Goal: Book appointment/travel/reservation

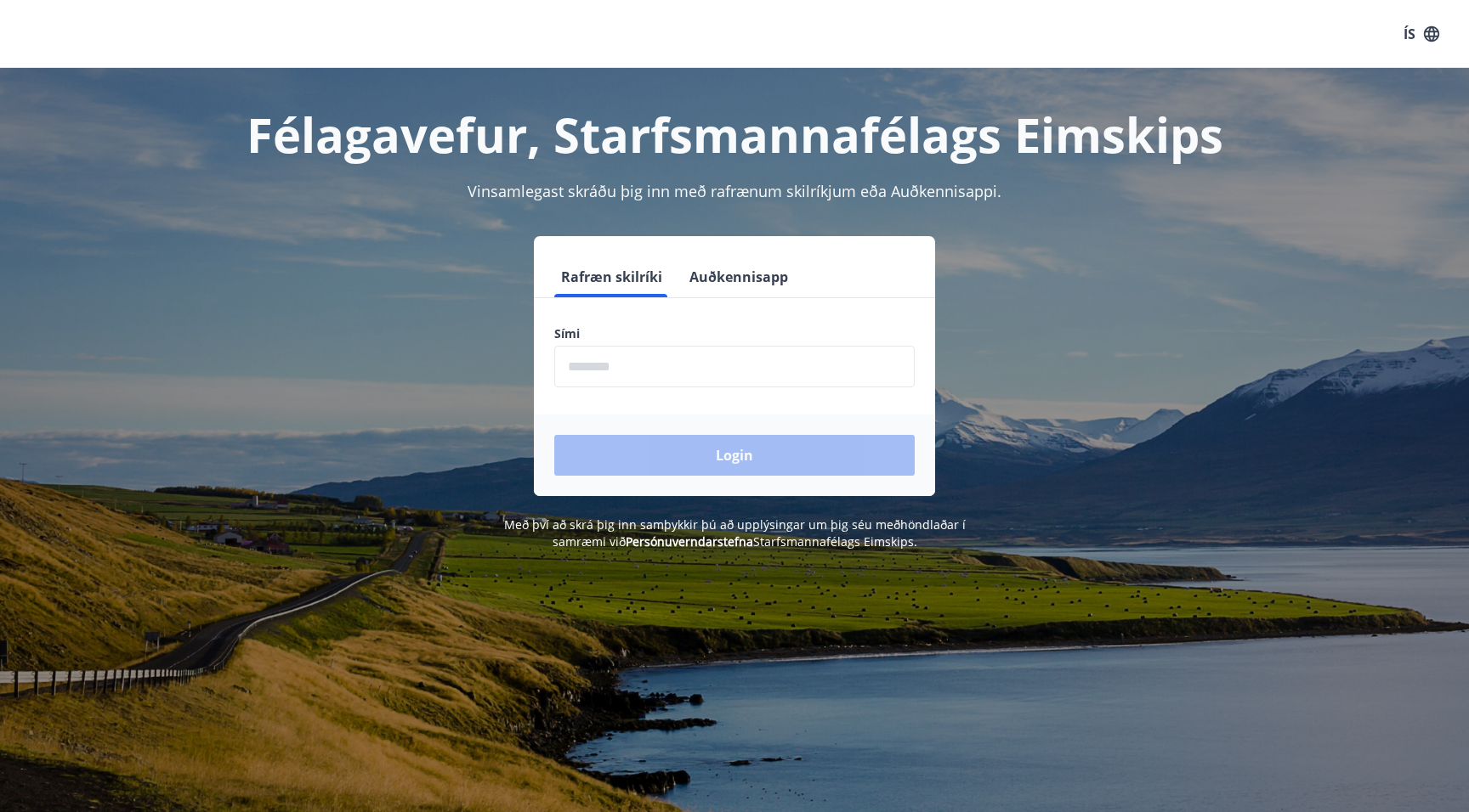
click at [590, 368] on input "phone" at bounding box center [734, 367] width 360 height 42
type input "********"
click at [554, 435] on button "Login" at bounding box center [734, 455] width 360 height 41
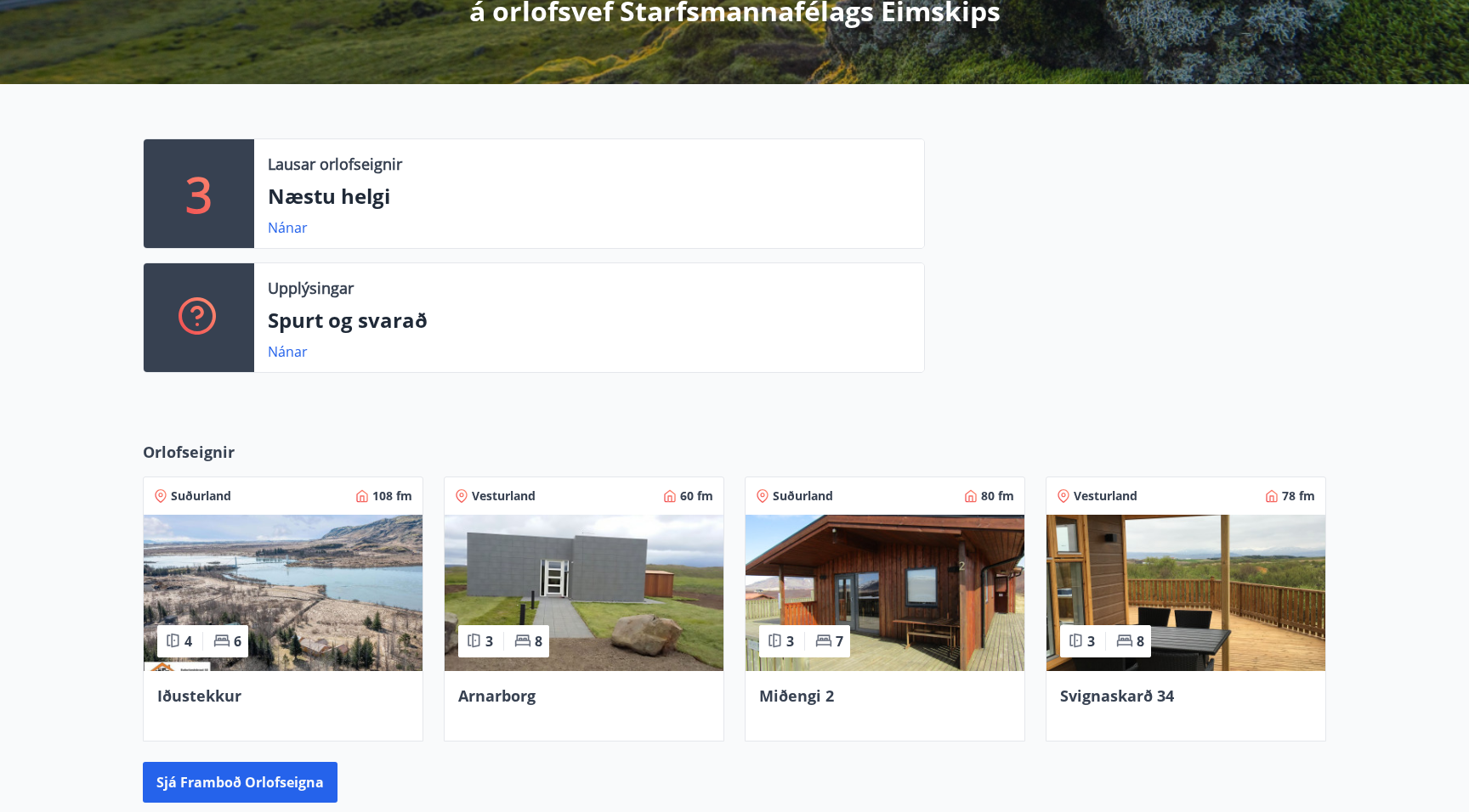
scroll to position [425, 0]
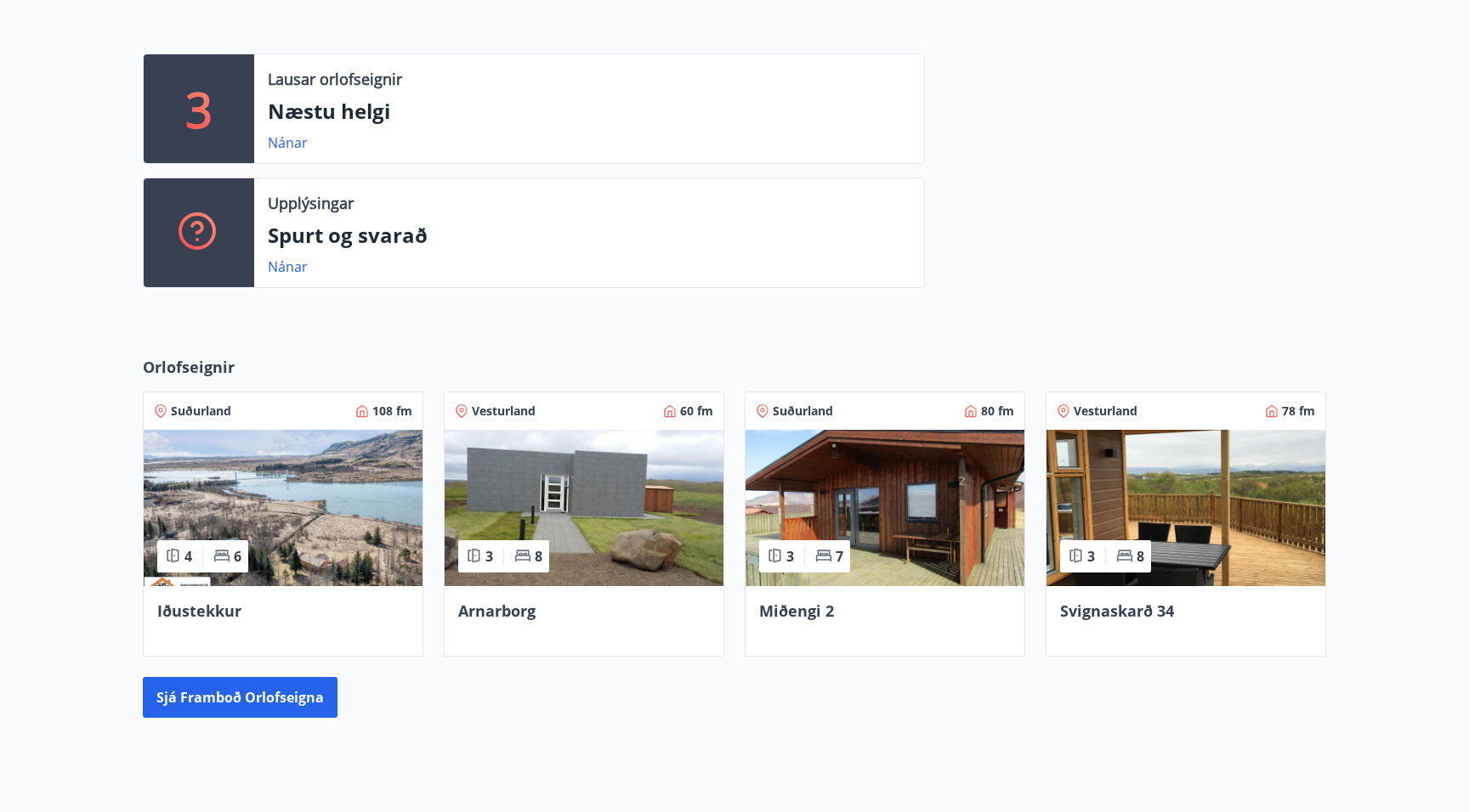
click at [603, 527] on img at bounding box center [583, 508] width 278 height 157
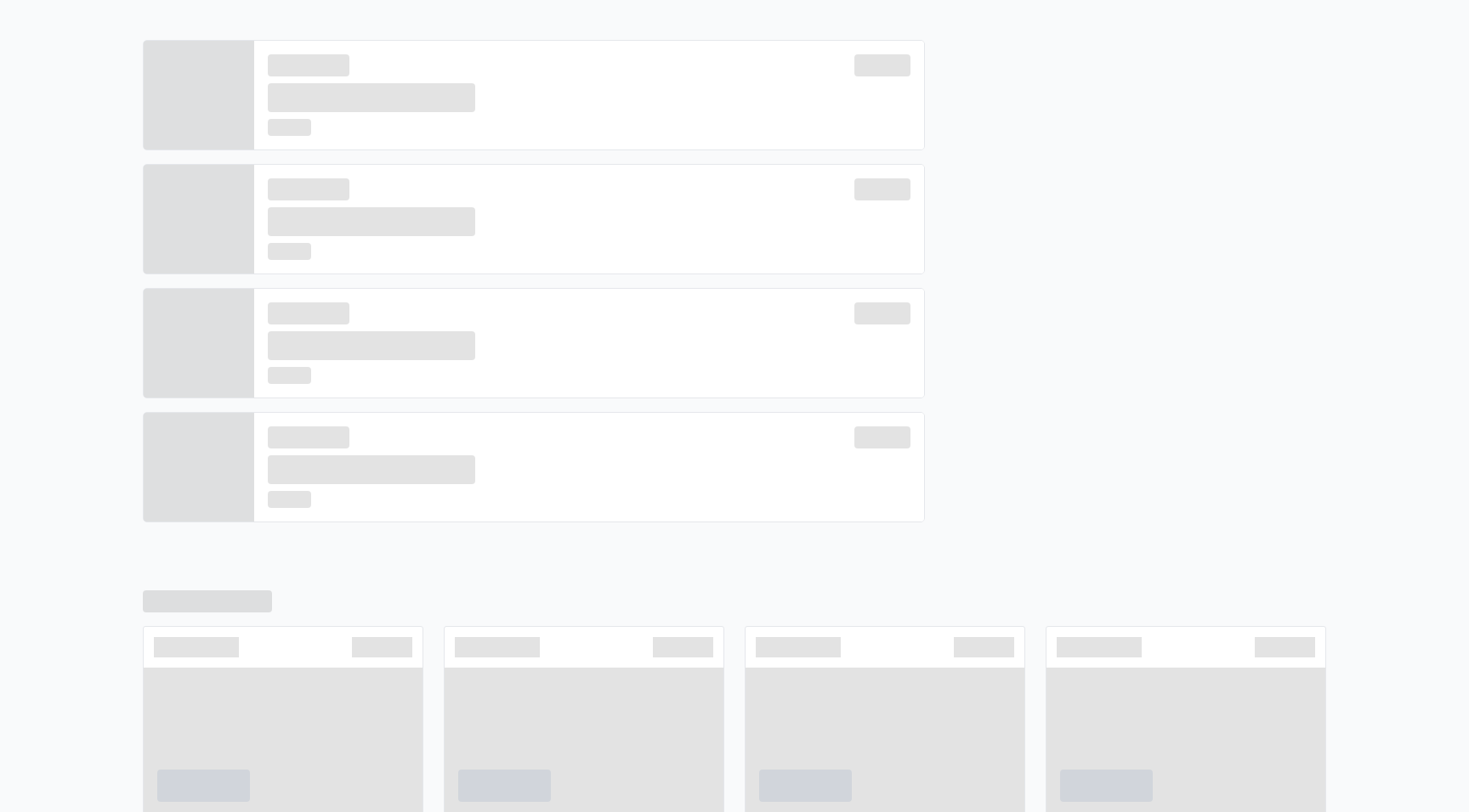
scroll to position [439, 0]
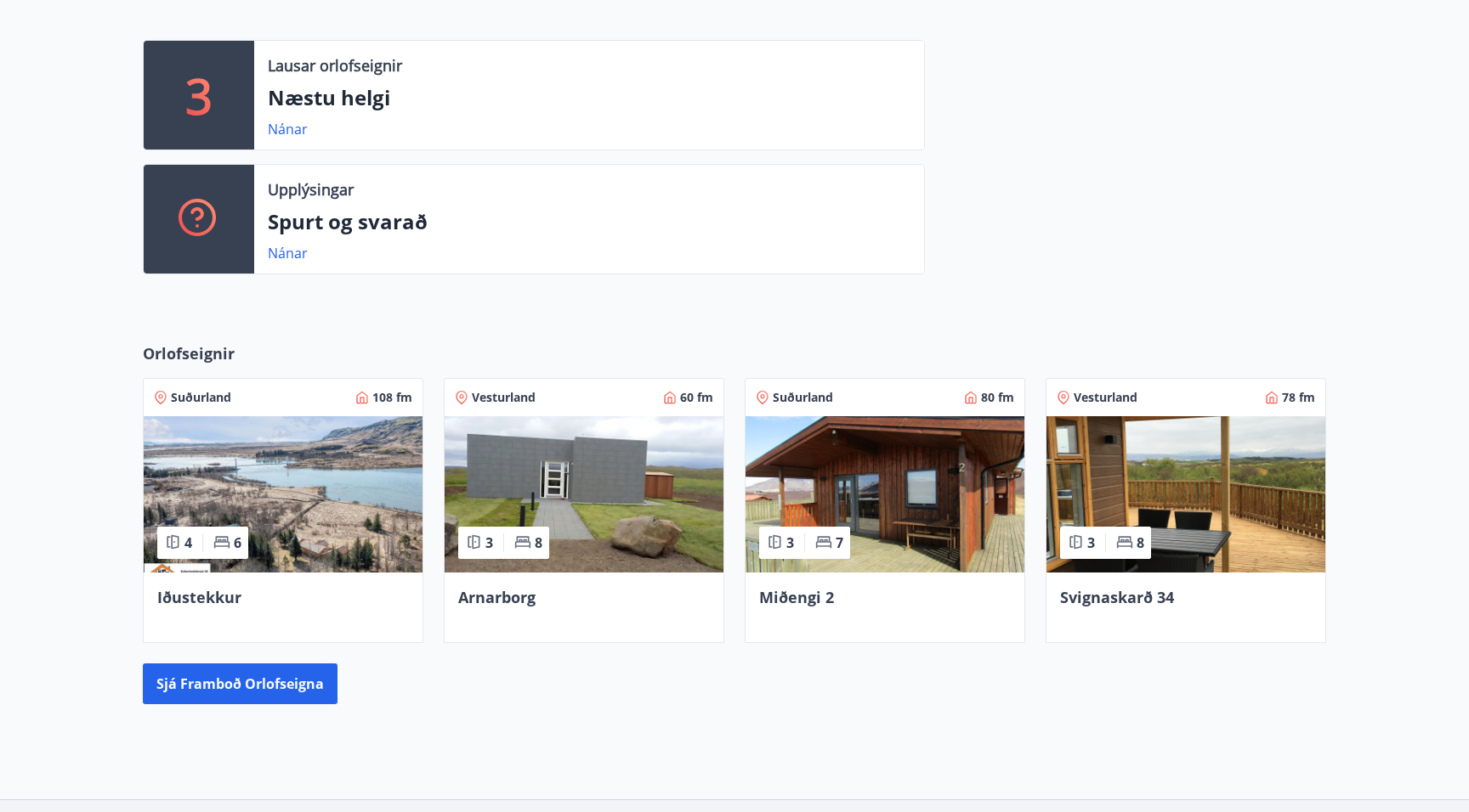
click at [236, 529] on div "4 6" at bounding box center [202, 543] width 91 height 32
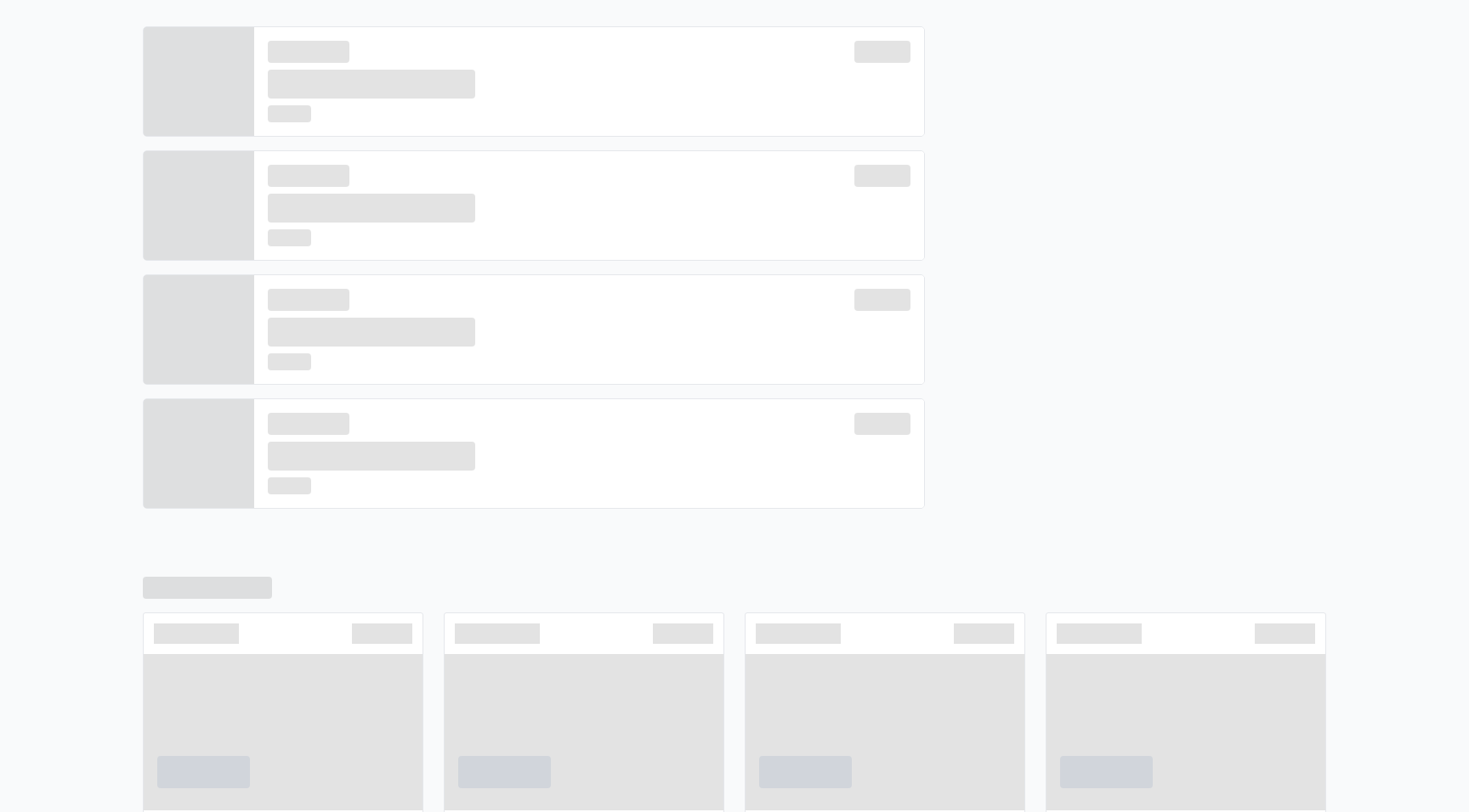
scroll to position [452, 0]
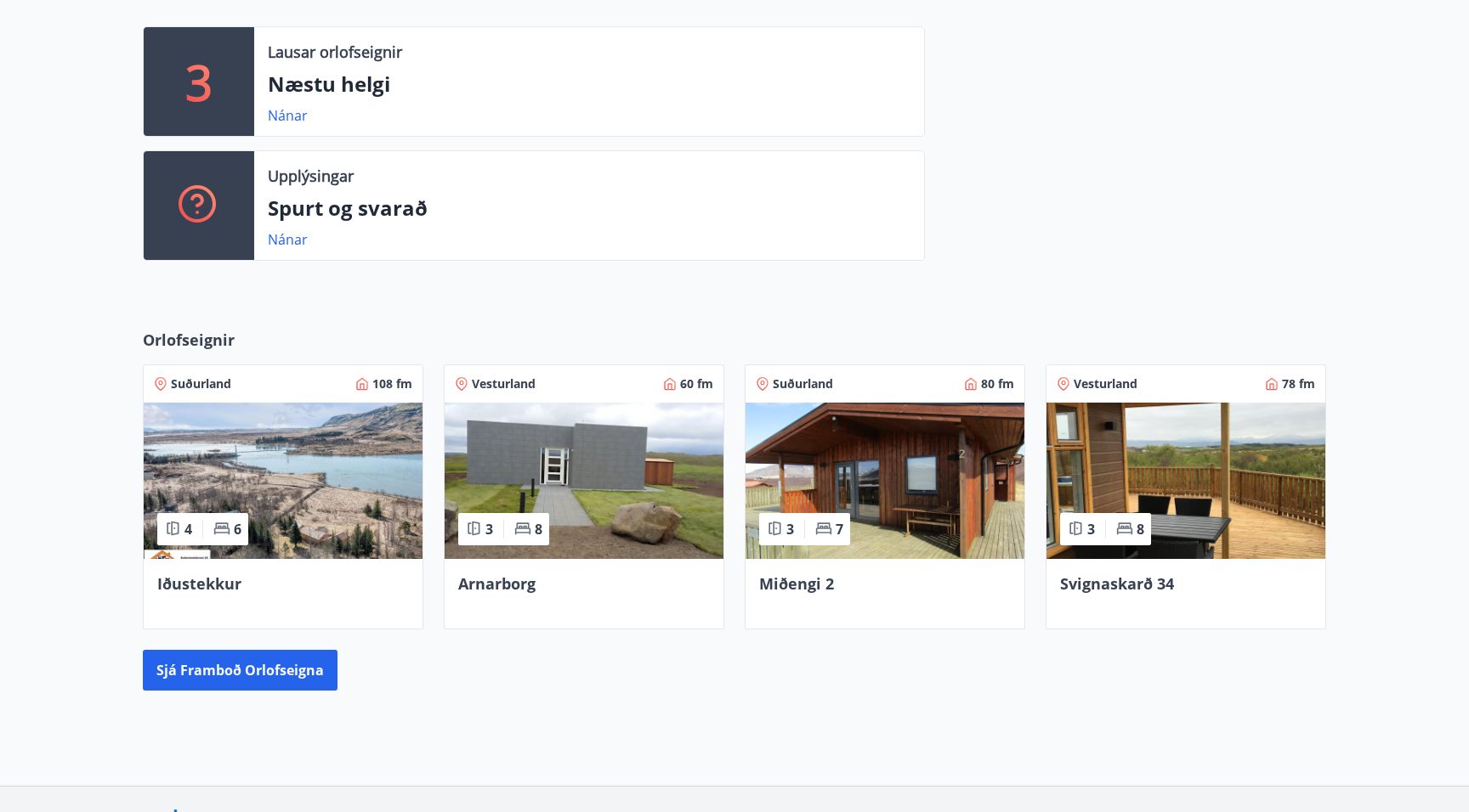
click at [610, 487] on img at bounding box center [583, 481] width 278 height 157
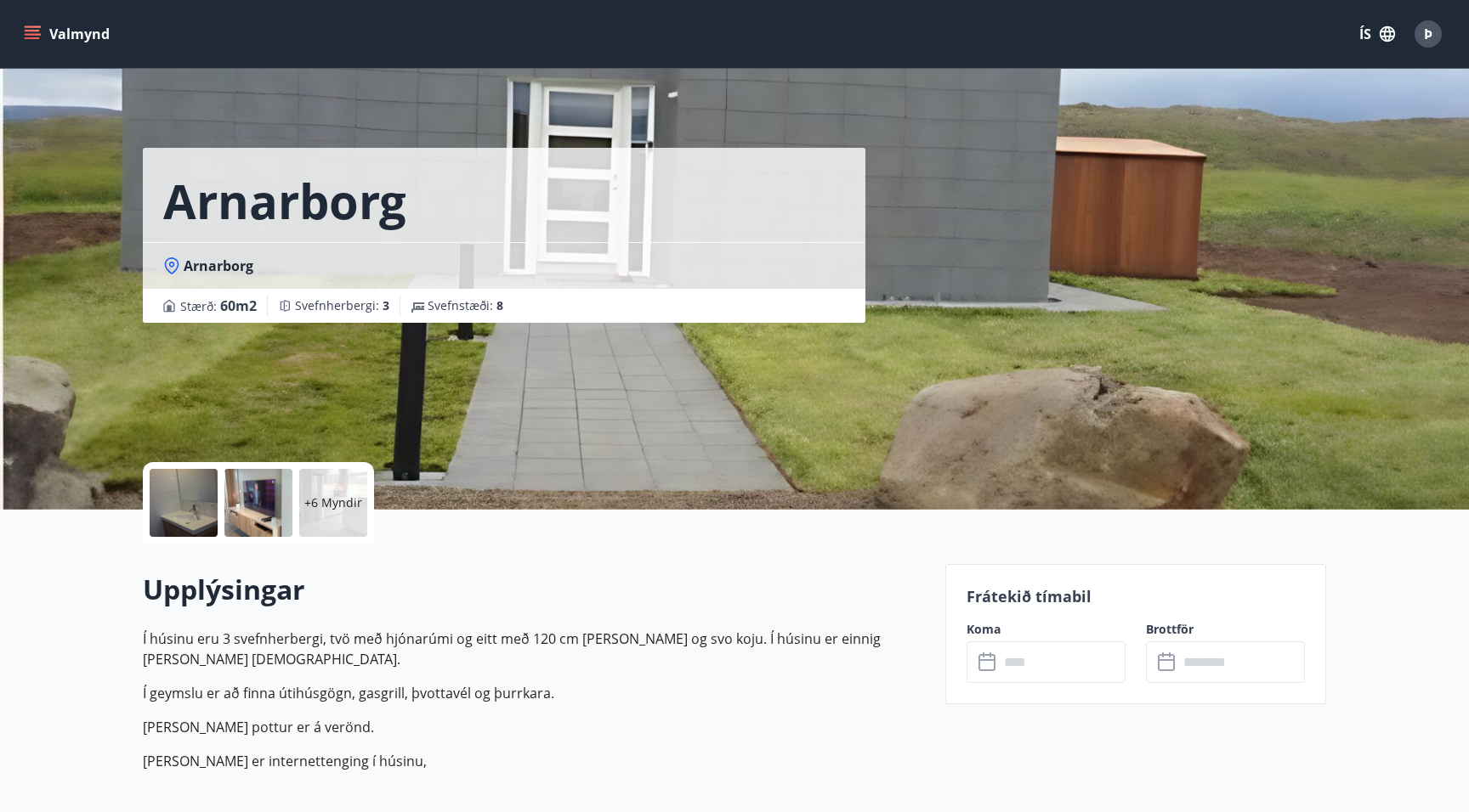
click at [341, 509] on p "+6 Myndir" at bounding box center [333, 503] width 58 height 17
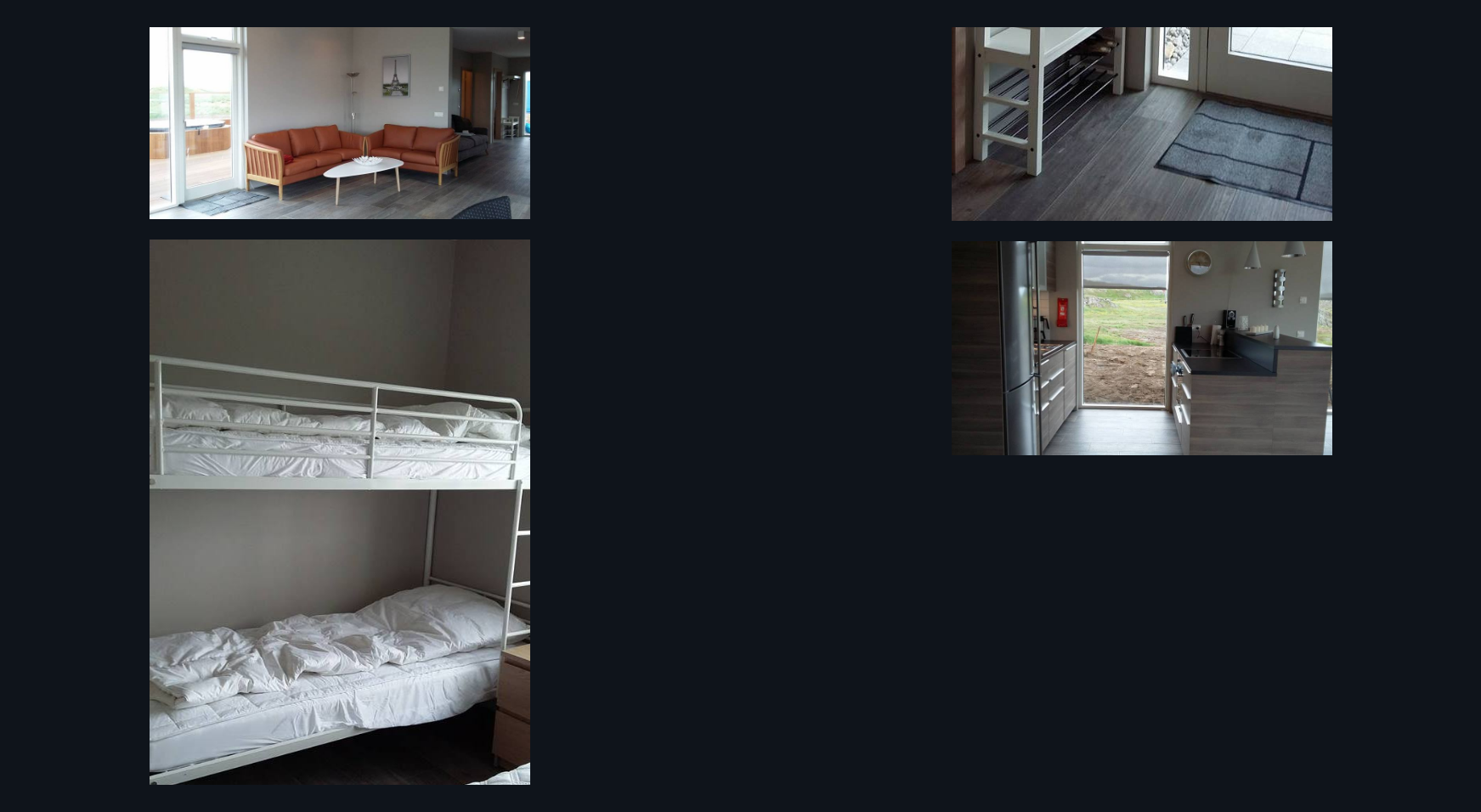
scroll to position [1155, 0]
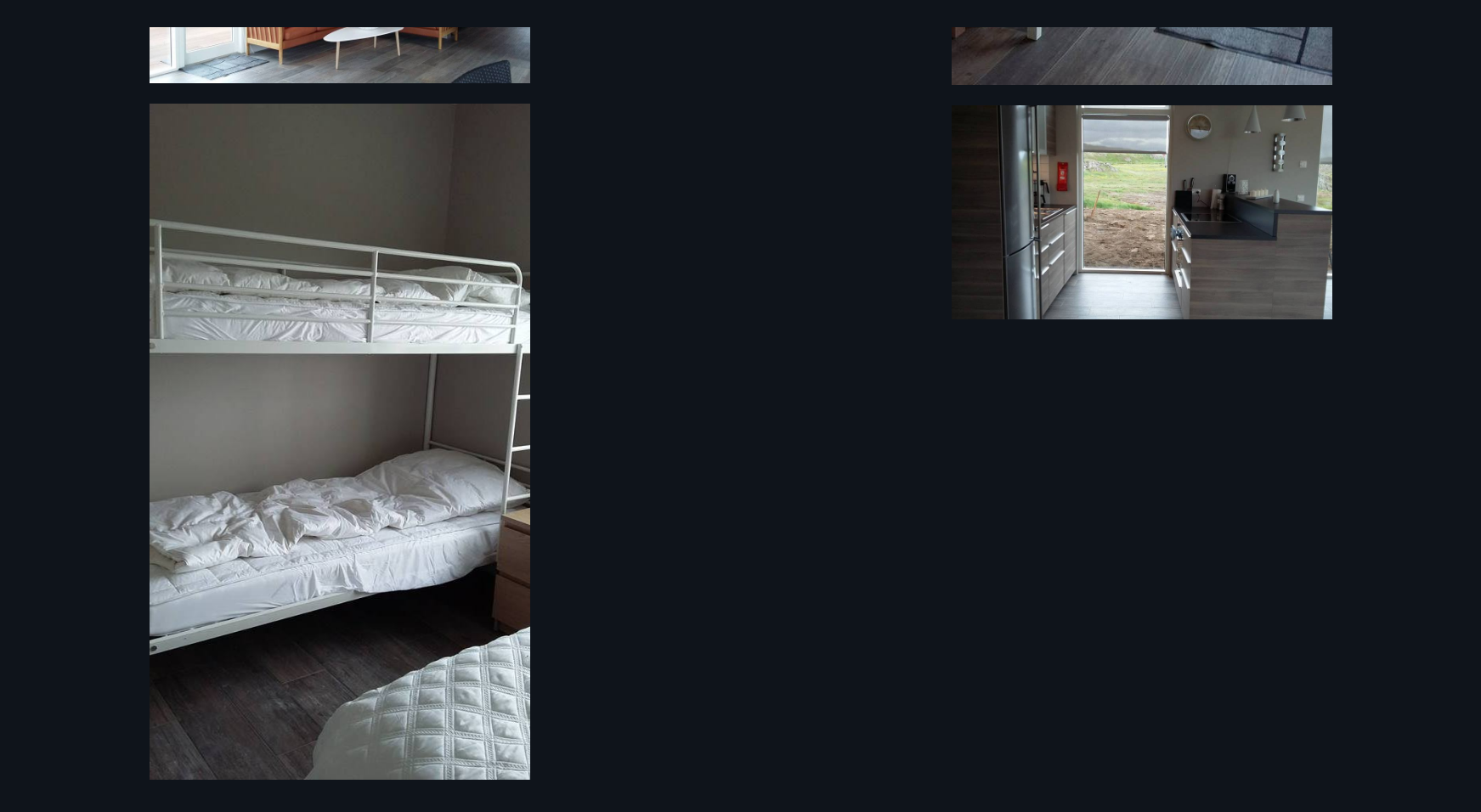
drag, startPoint x: 653, startPoint y: 361, endPoint x: 645, endPoint y: 404, distance: 43.7
click at [653, 361] on div "12 Myndir" at bounding box center [741, 406] width 1224 height 758
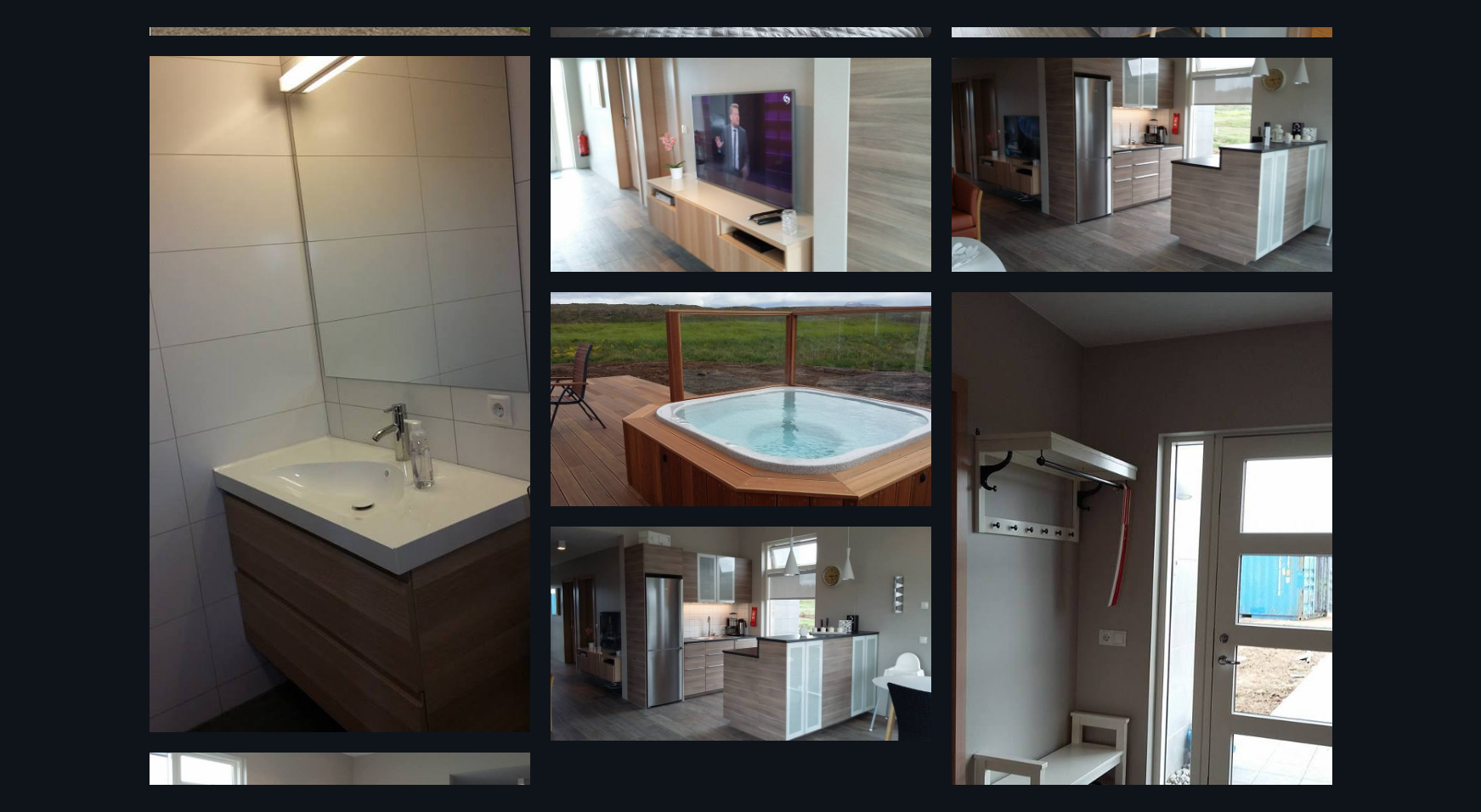
scroll to position [0, 0]
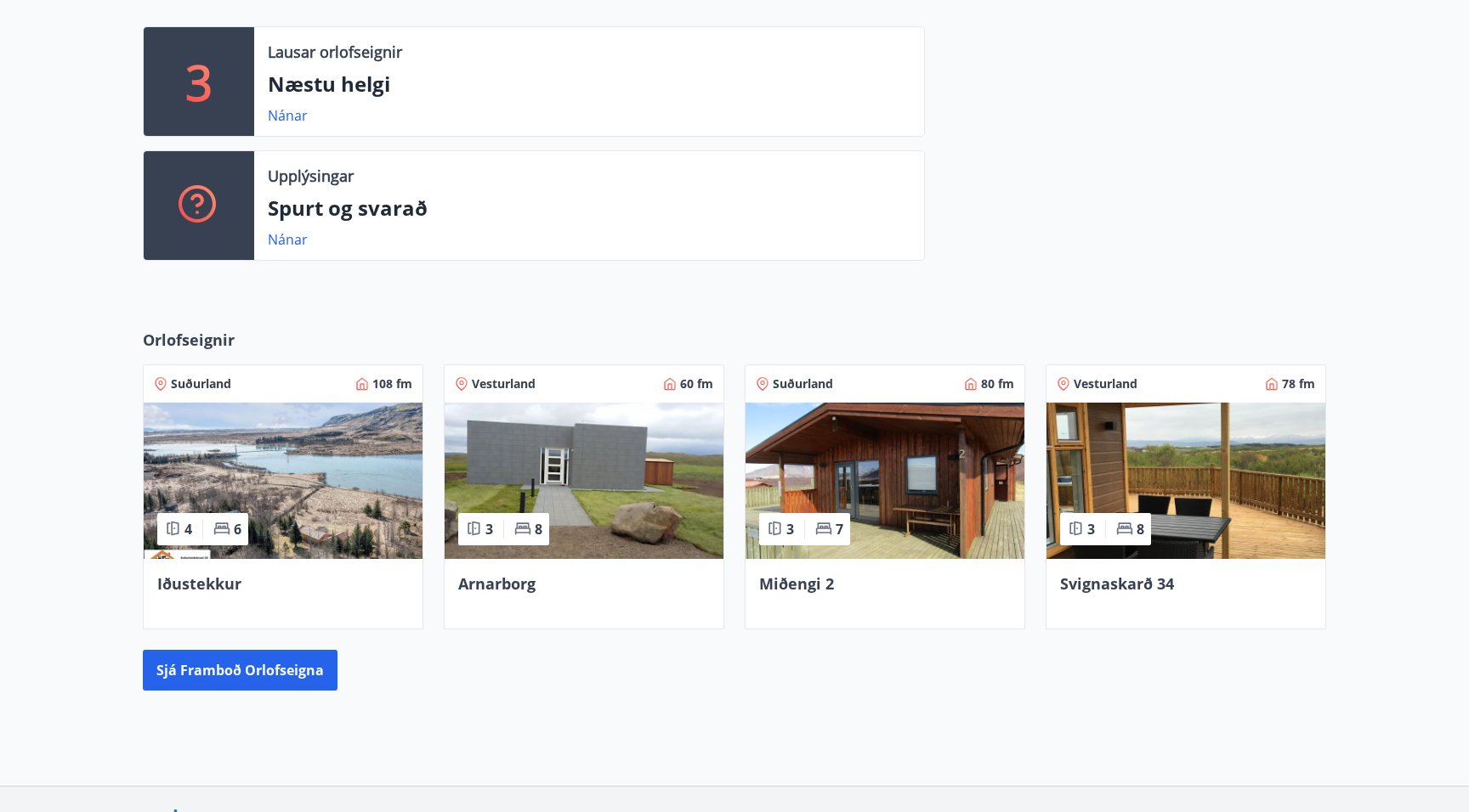
scroll to position [465, 0]
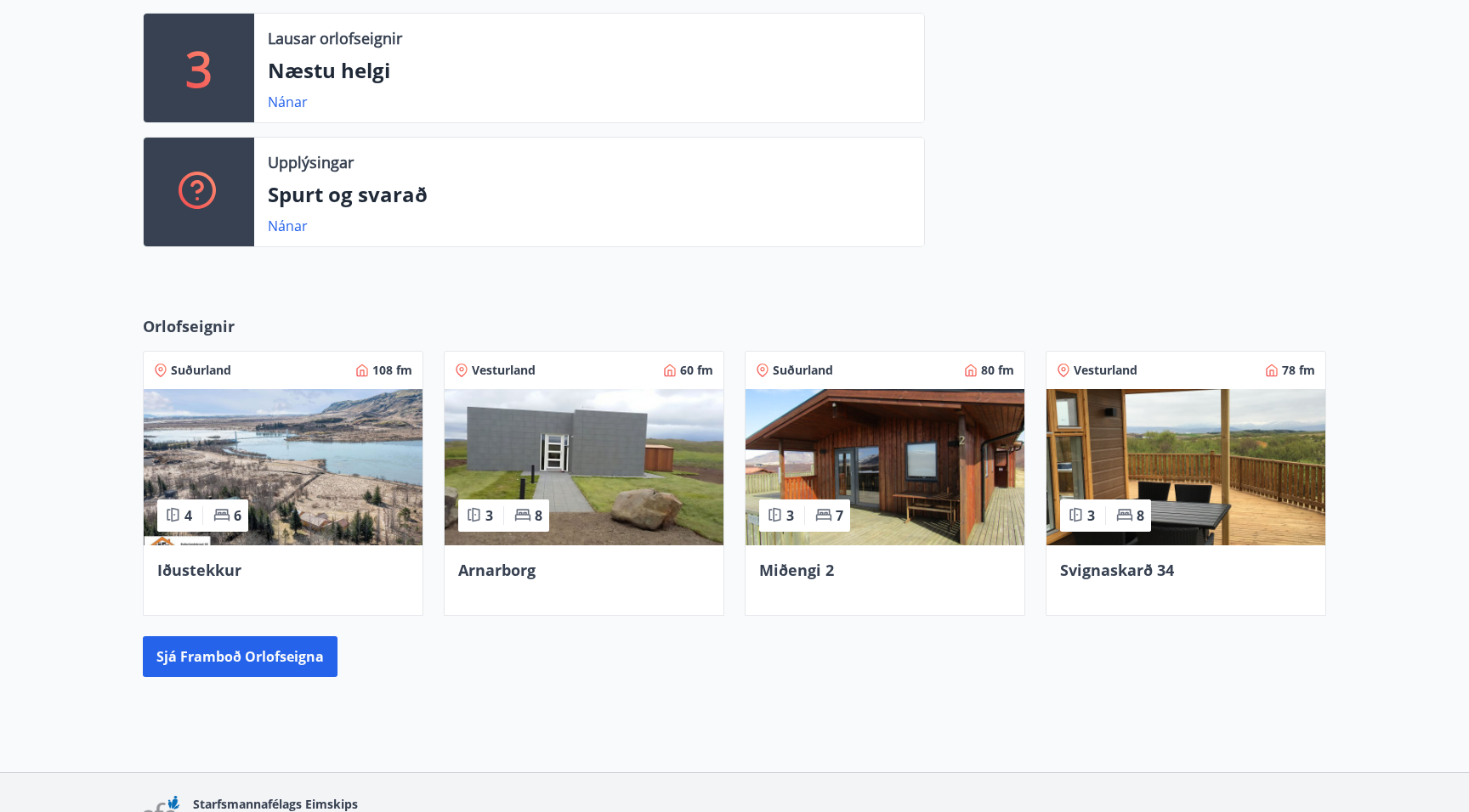
click at [870, 466] on img at bounding box center [884, 467] width 278 height 157
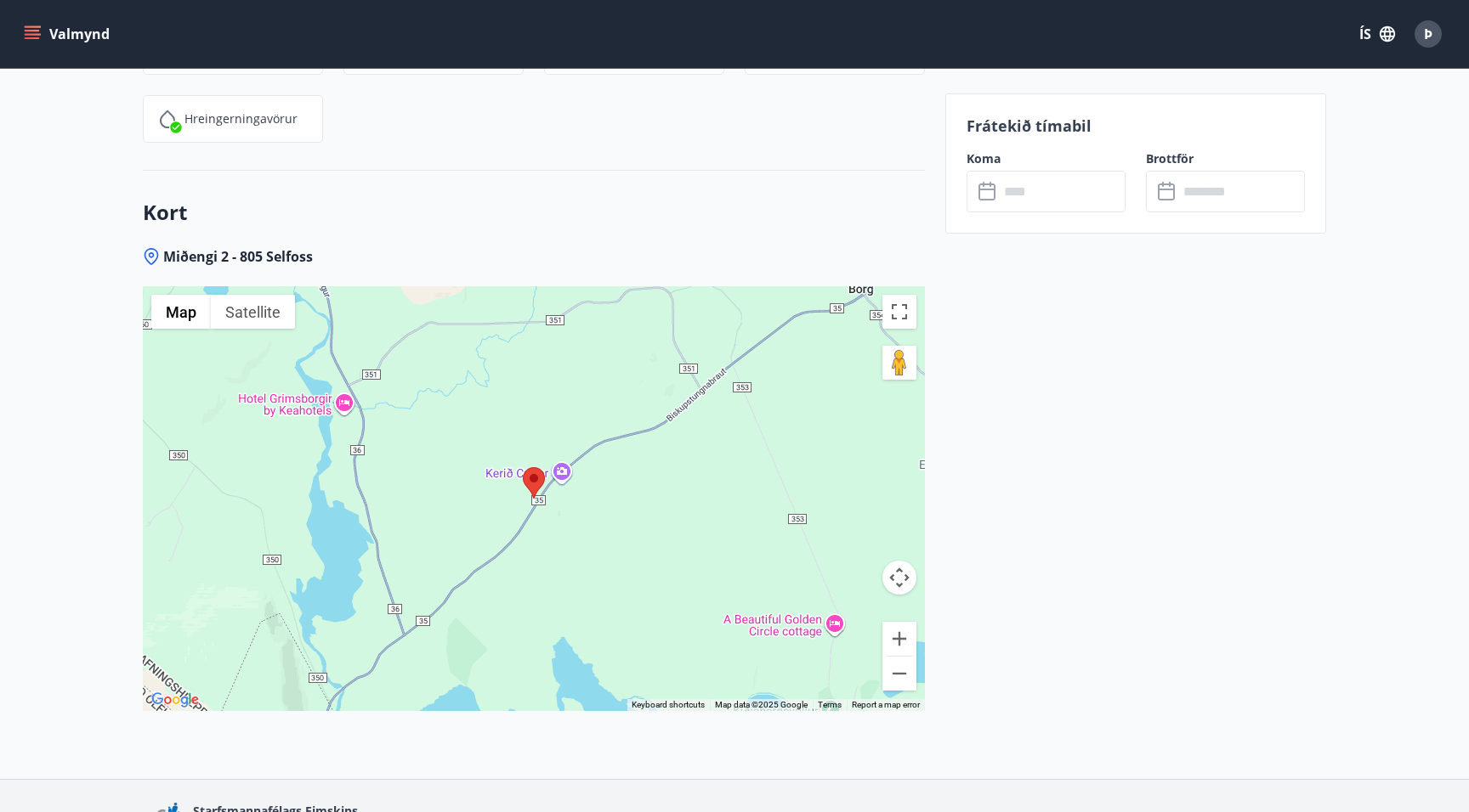
scroll to position [2378, 0]
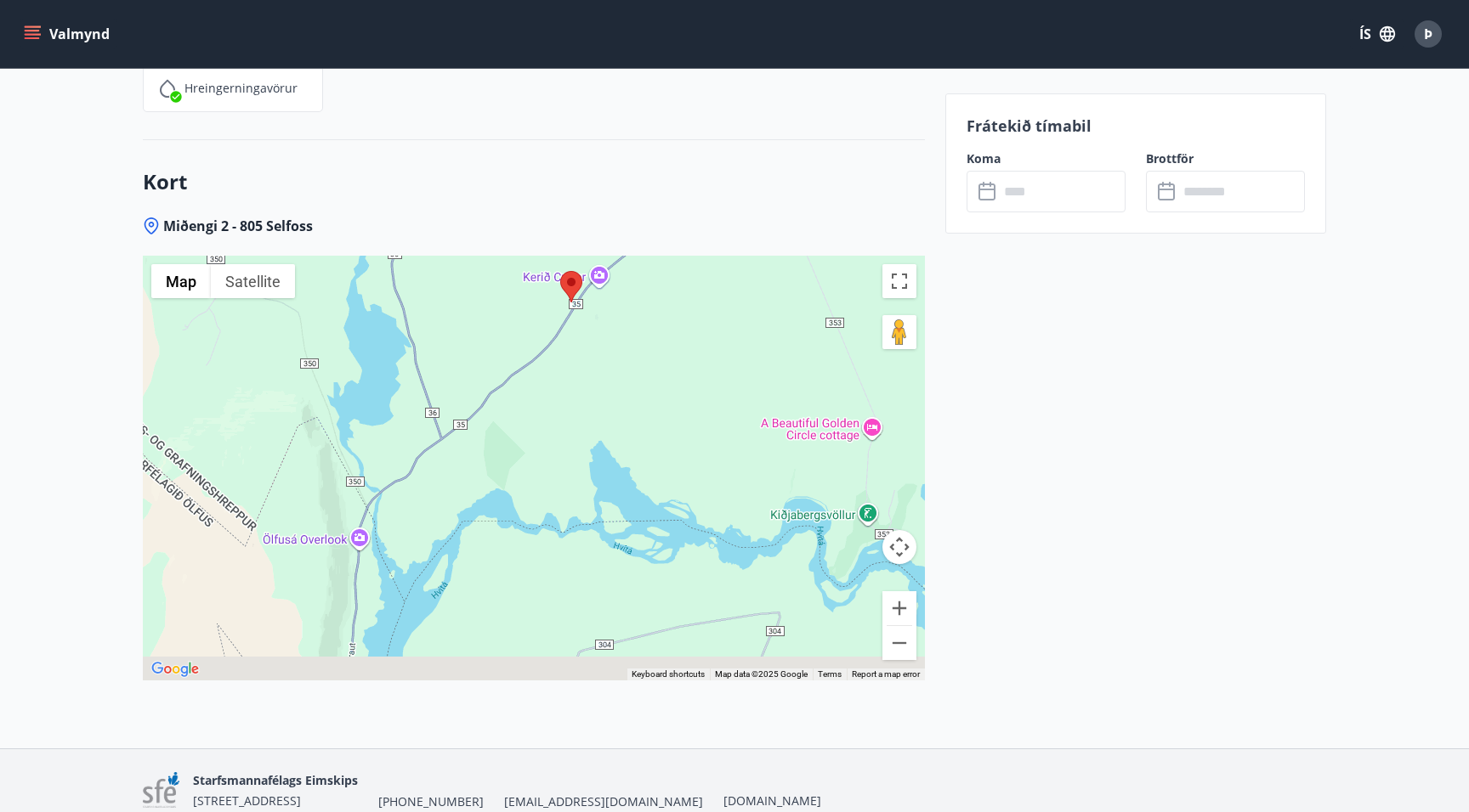
drag, startPoint x: 494, startPoint y: 551, endPoint x: 497, endPoint y: 368, distance: 183.0
click at [497, 368] on div at bounding box center [533, 467] width 782 height 425
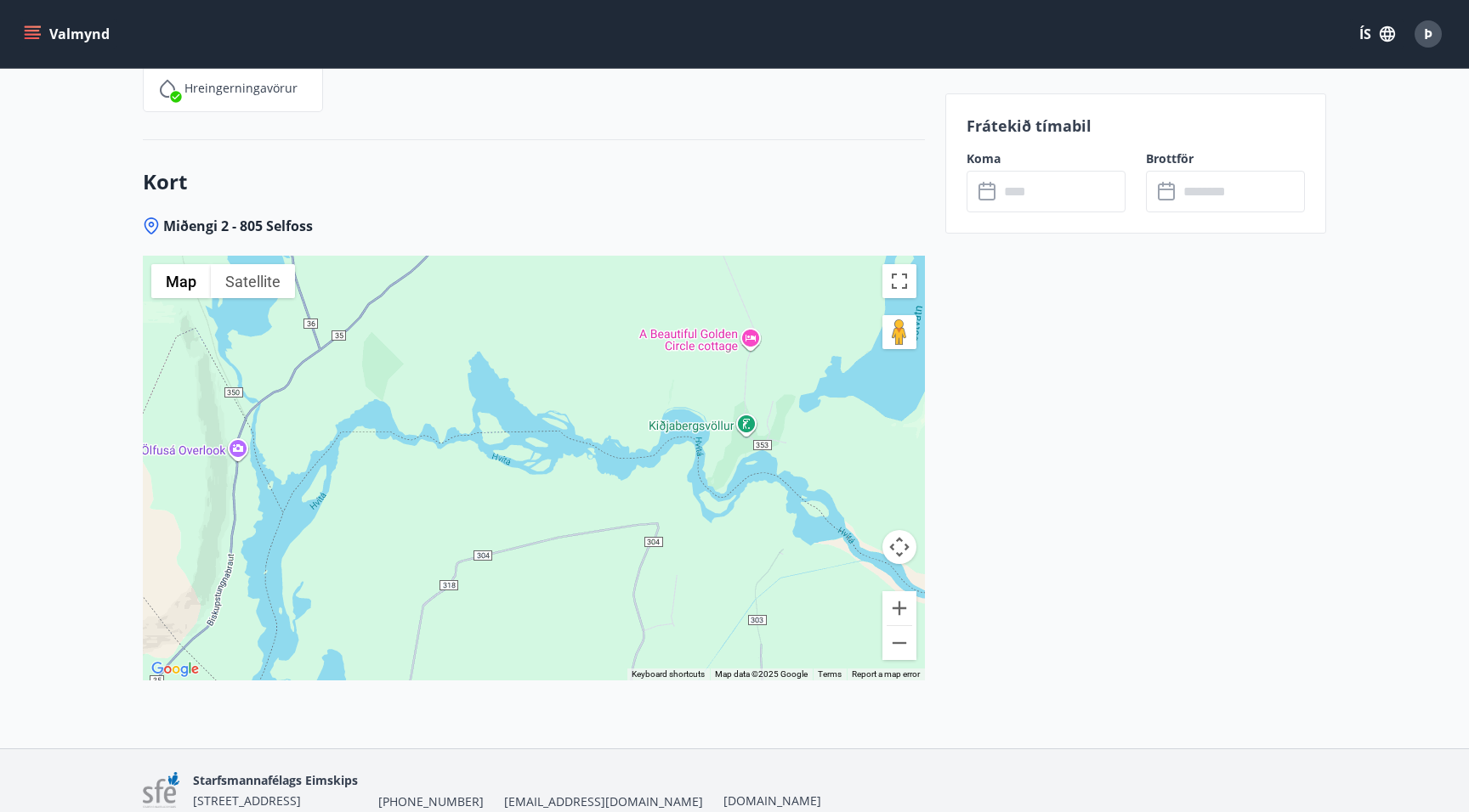
drag, startPoint x: 527, startPoint y: 493, endPoint x: 453, endPoint y: 398, distance: 120.4
click at [425, 463] on div at bounding box center [533, 467] width 782 height 425
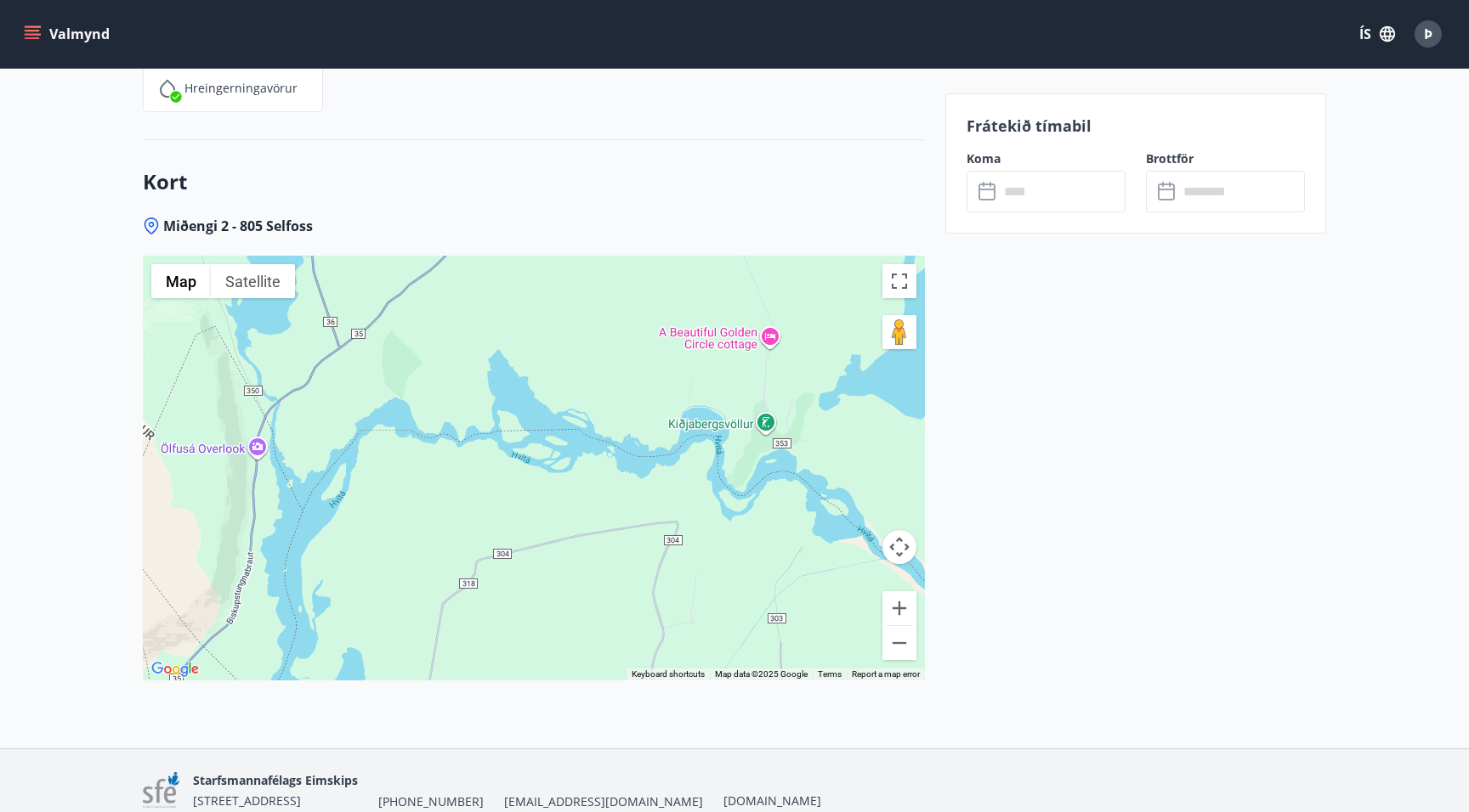
drag, startPoint x: 469, startPoint y: 397, endPoint x: 471, endPoint y: 387, distance: 10.2
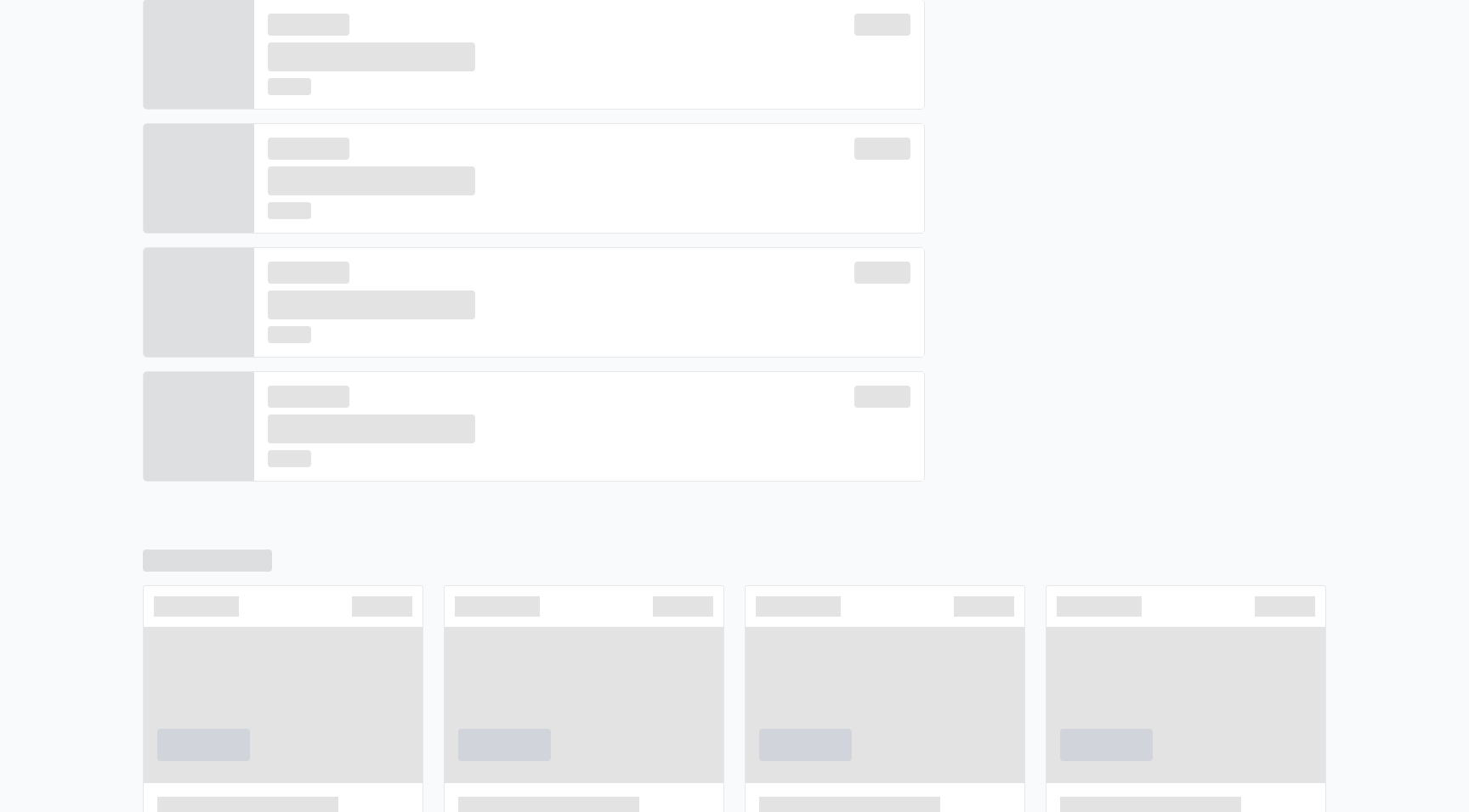
scroll to position [479, 0]
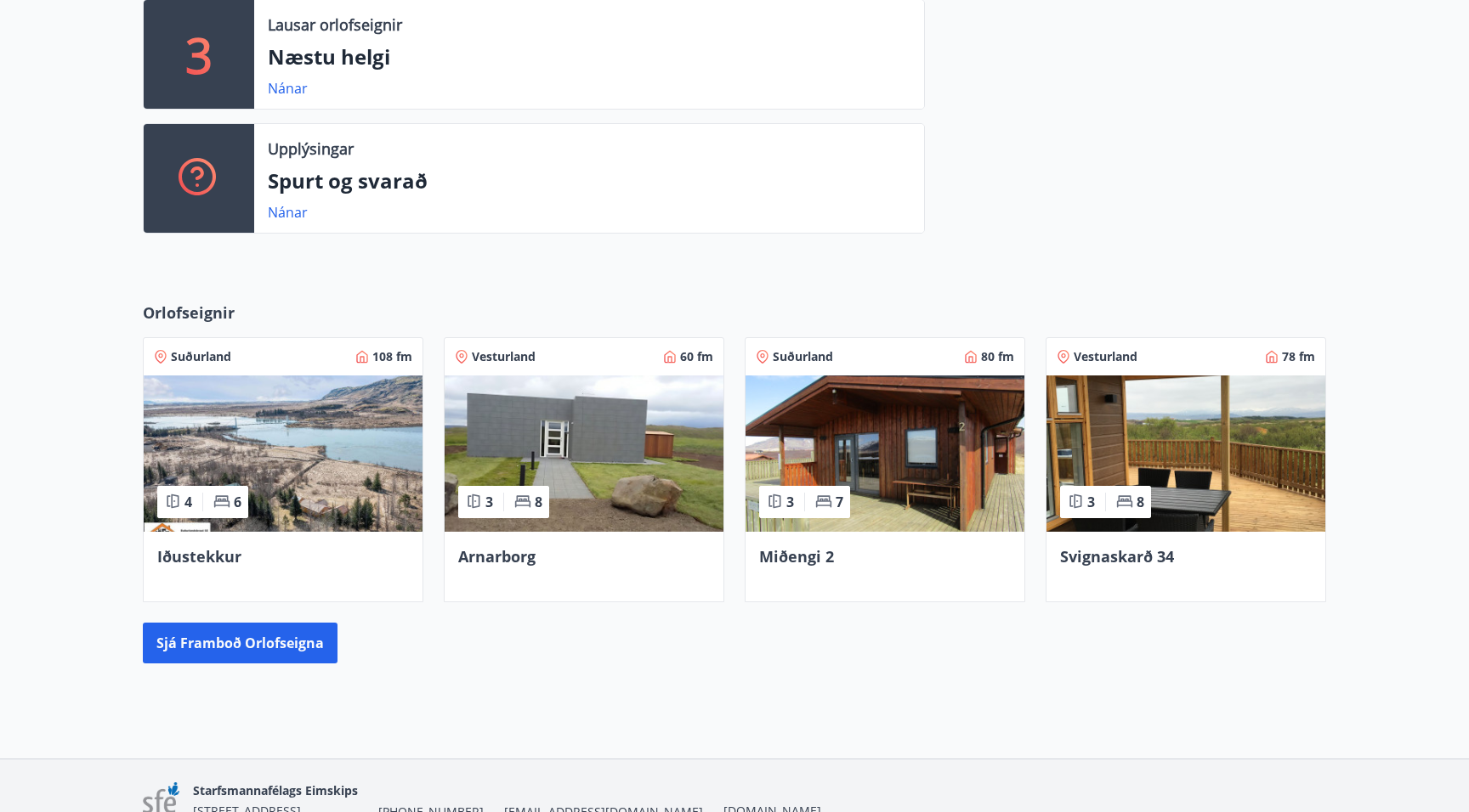
click at [546, 422] on img at bounding box center [583, 453] width 278 height 157
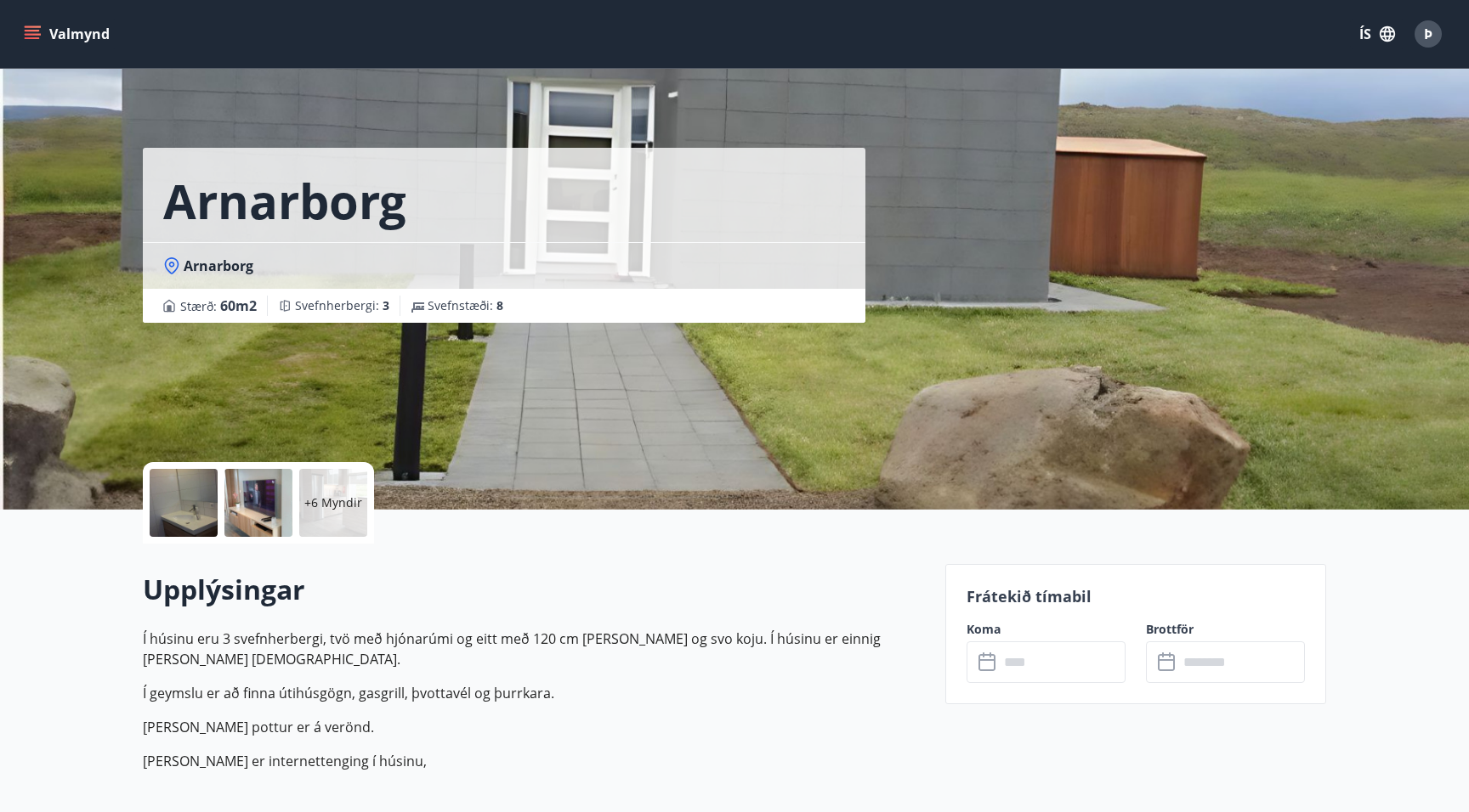
drag, startPoint x: 938, startPoint y: 150, endPoint x: 809, endPoint y: 396, distance: 277.8
click at [809, 396] on div "Arnarborg Arnarborg Stærð : 60 m2 Svefnherbergi : 3 Svefnstæði : 8" at bounding box center [537, 255] width 789 height 510
click at [200, 494] on div at bounding box center [183, 503] width 68 height 68
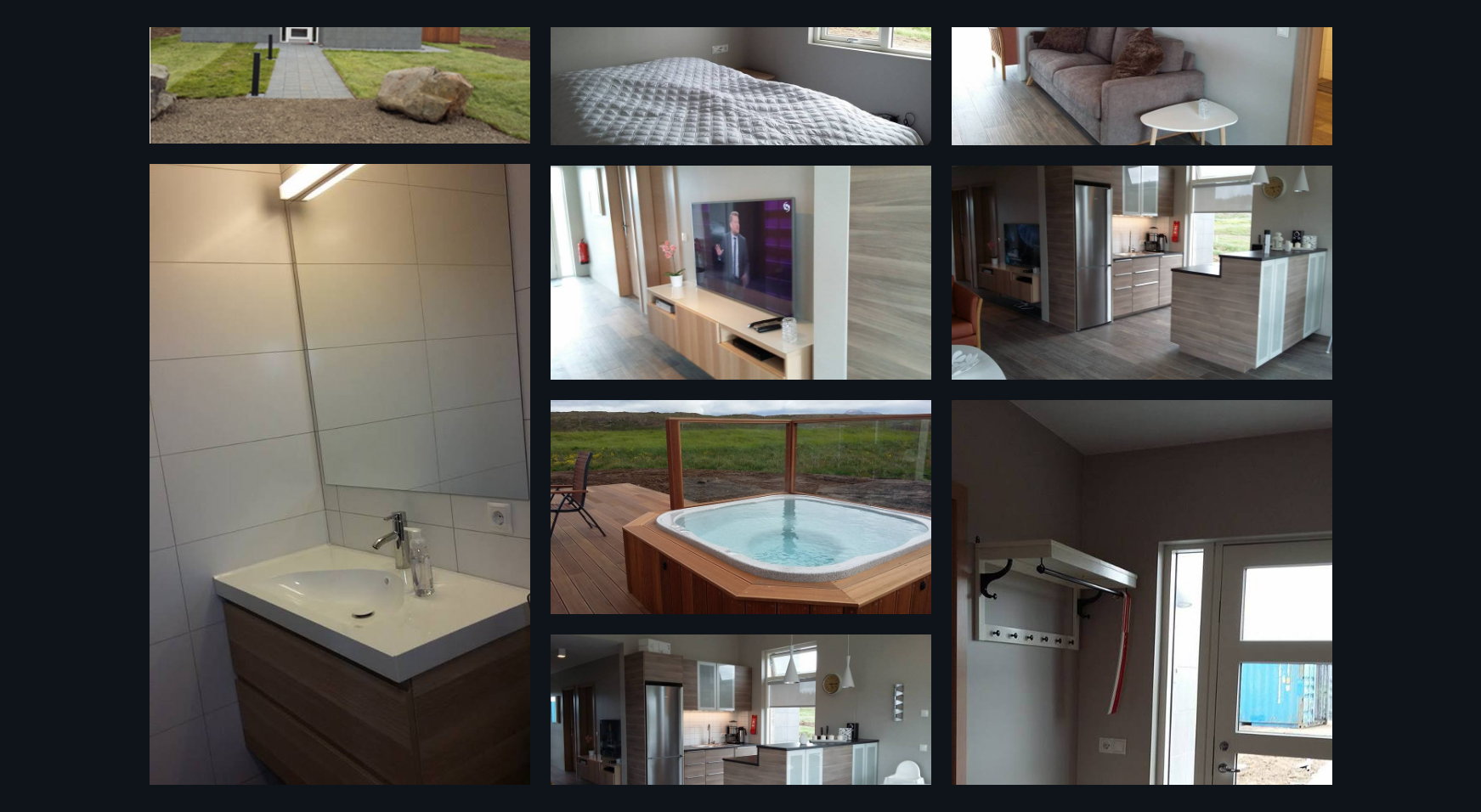
scroll to position [170, 0]
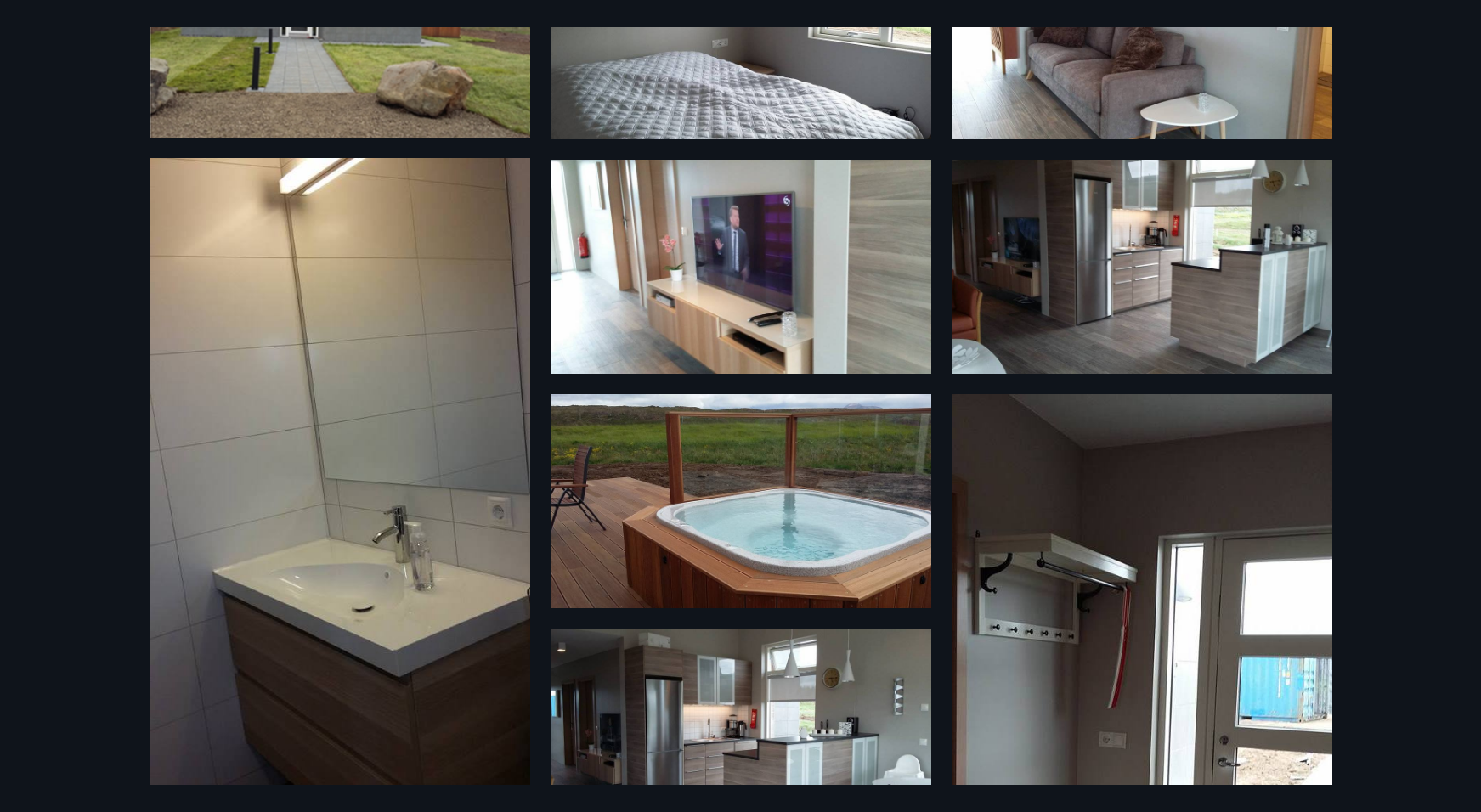
click at [1122, 261] on img at bounding box center [1142, 266] width 381 height 214
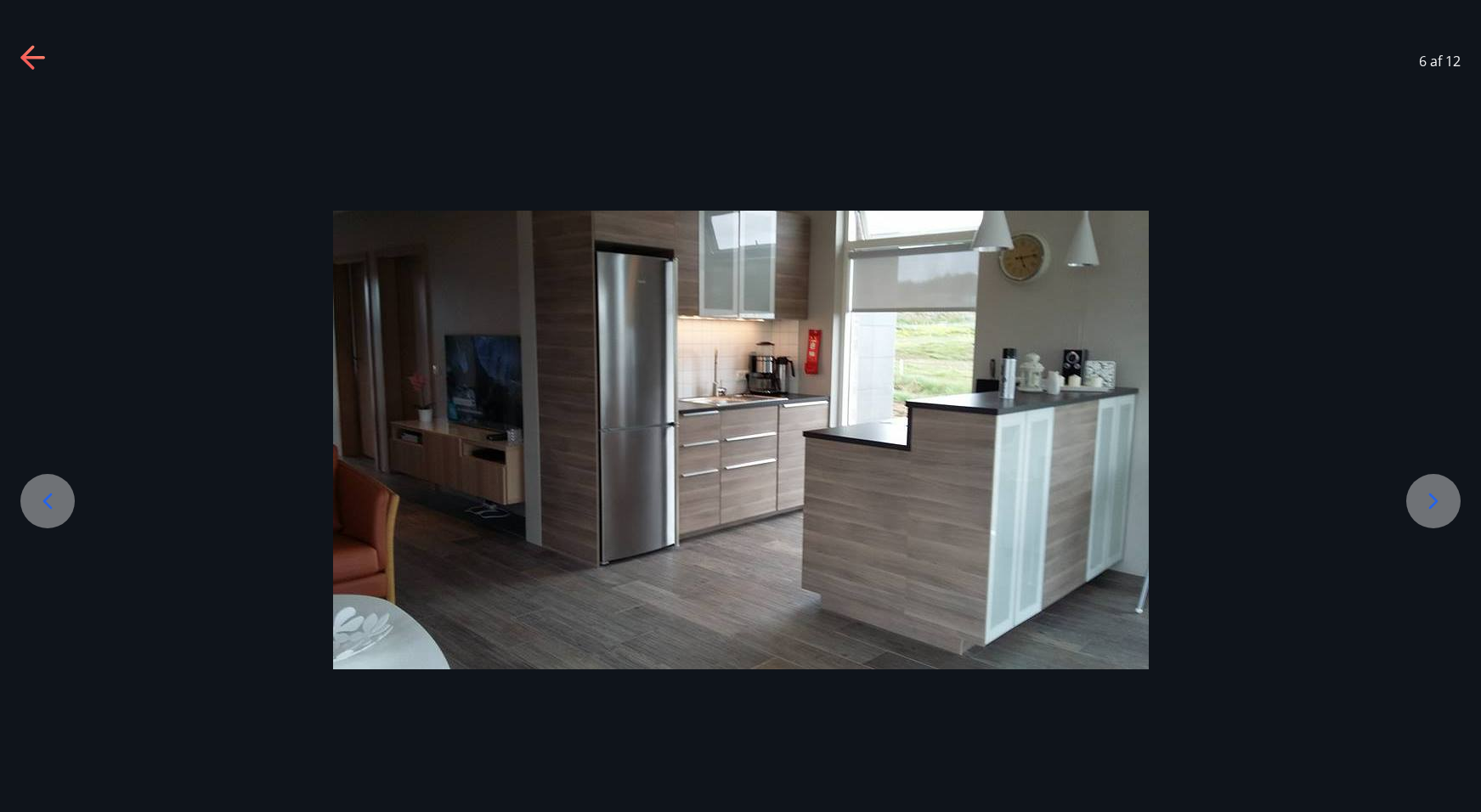
click at [1357, 241] on div at bounding box center [740, 440] width 1481 height 459
drag, startPoint x: 23, startPoint y: 58, endPoint x: 56, endPoint y: 85, distance: 42.6
click at [24, 58] on icon at bounding box center [27, 56] width 13 height 24
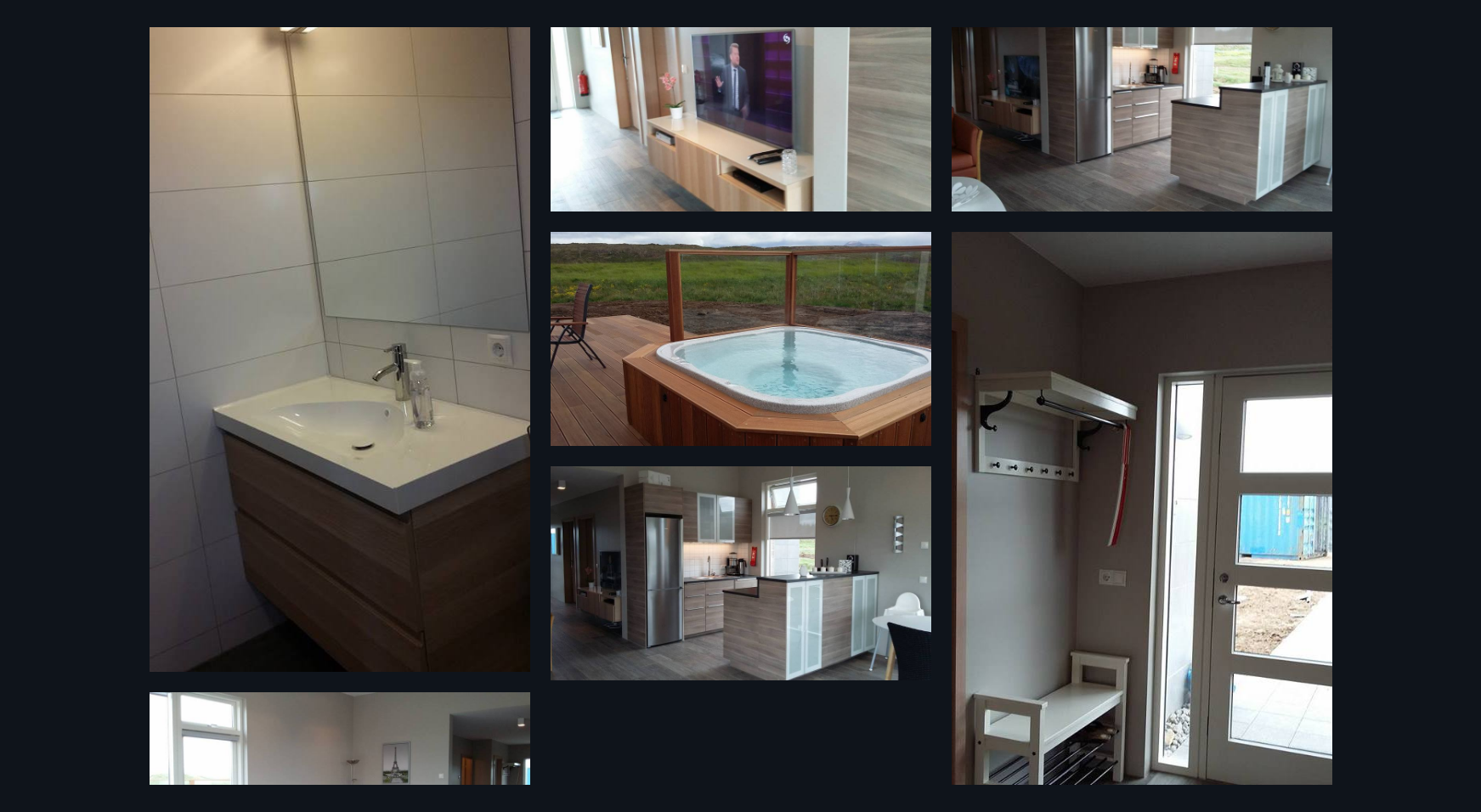
scroll to position [340, 0]
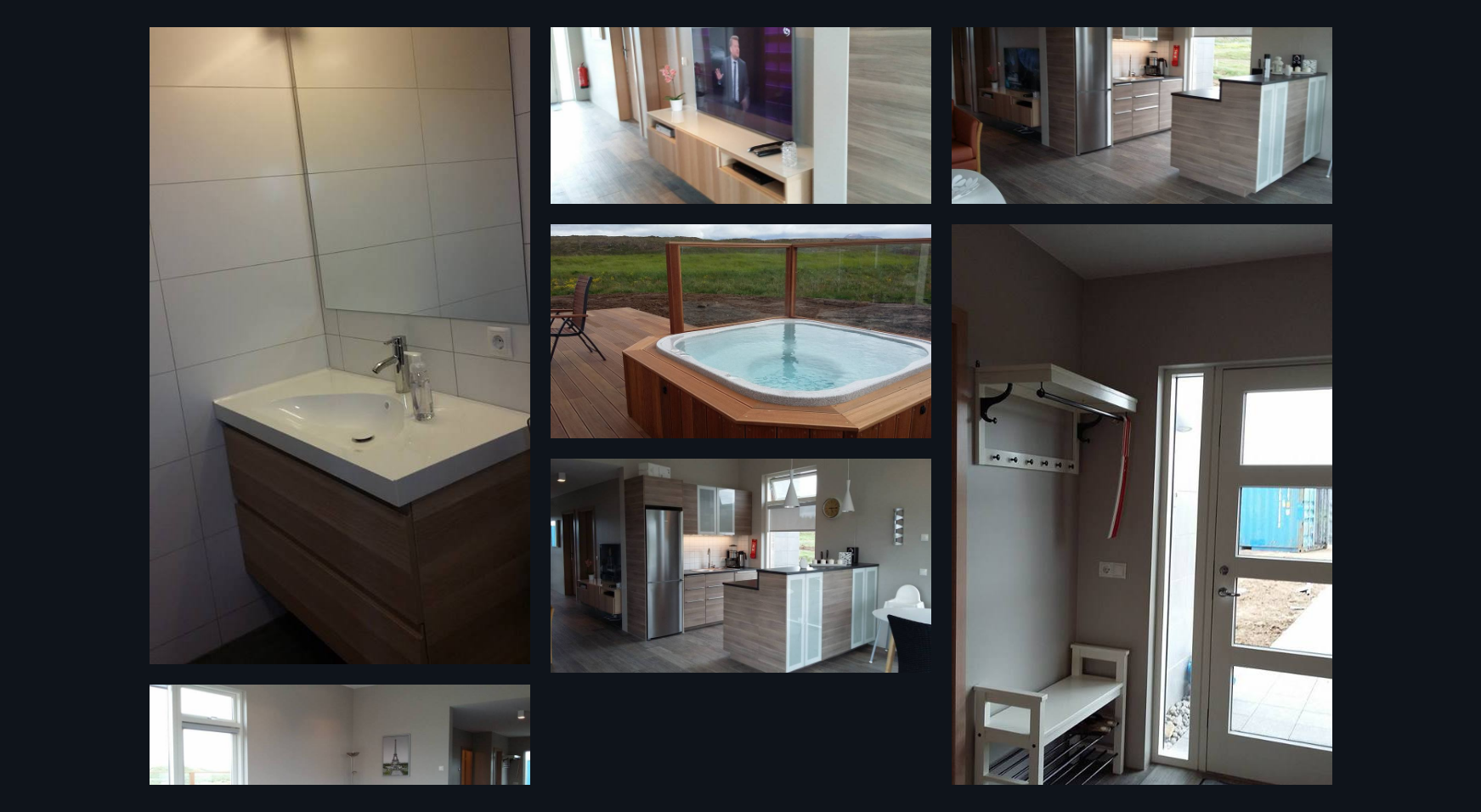
click at [693, 313] on img at bounding box center [741, 330] width 381 height 214
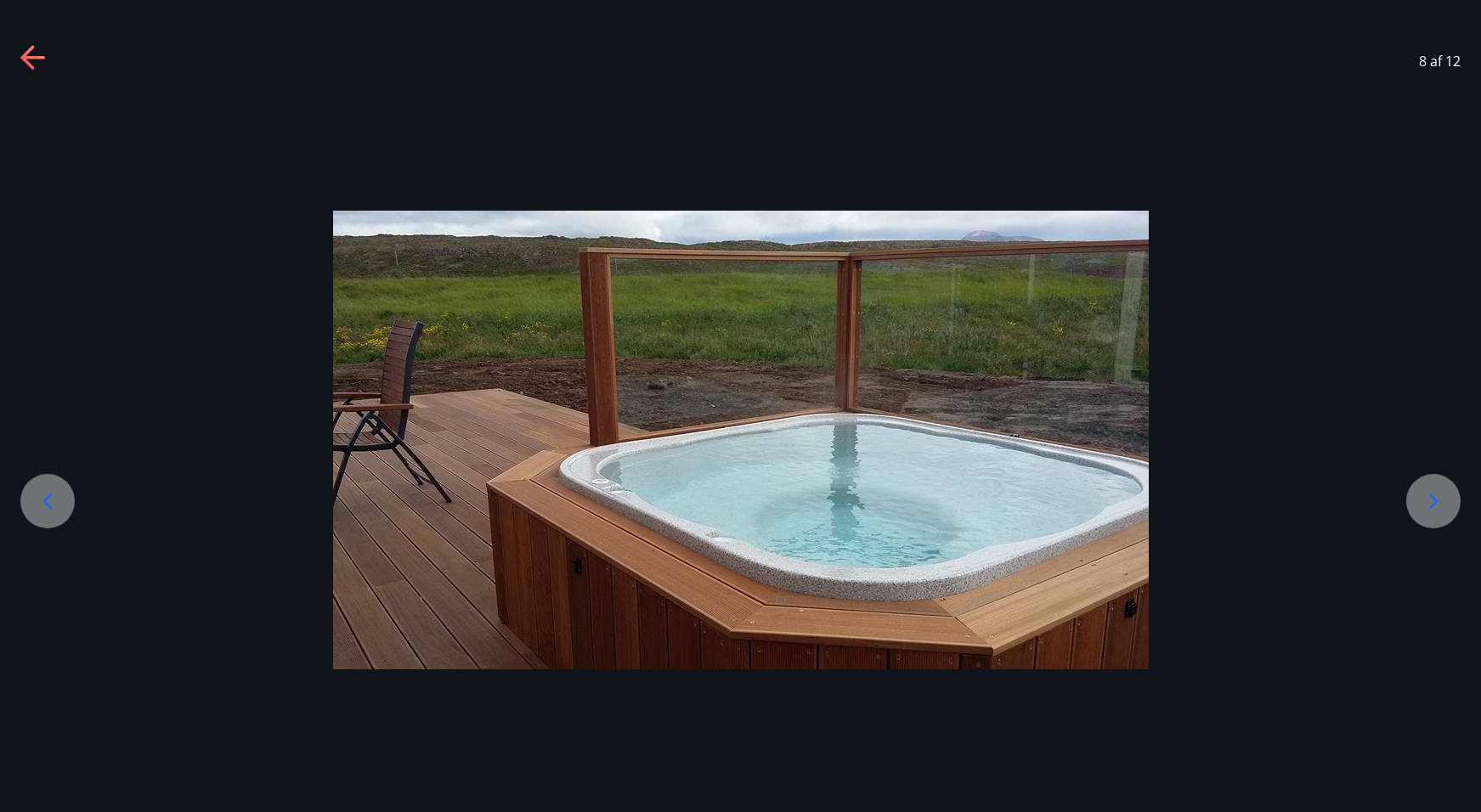
click at [307, 76] on div "8 af 12" at bounding box center [740, 62] width 1481 height 68
click at [1359, 321] on div at bounding box center [740, 440] width 1481 height 459
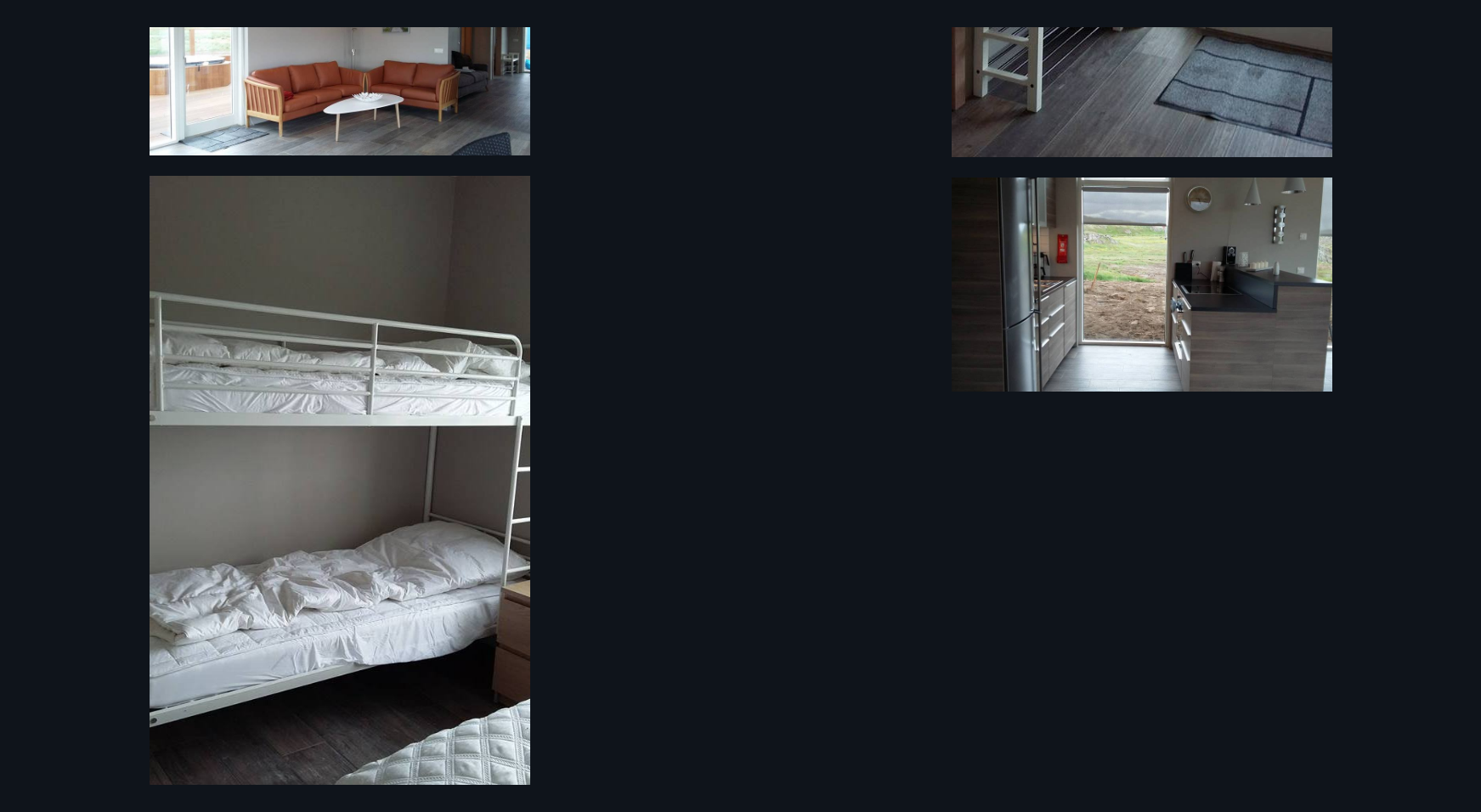
scroll to position [1155, 0]
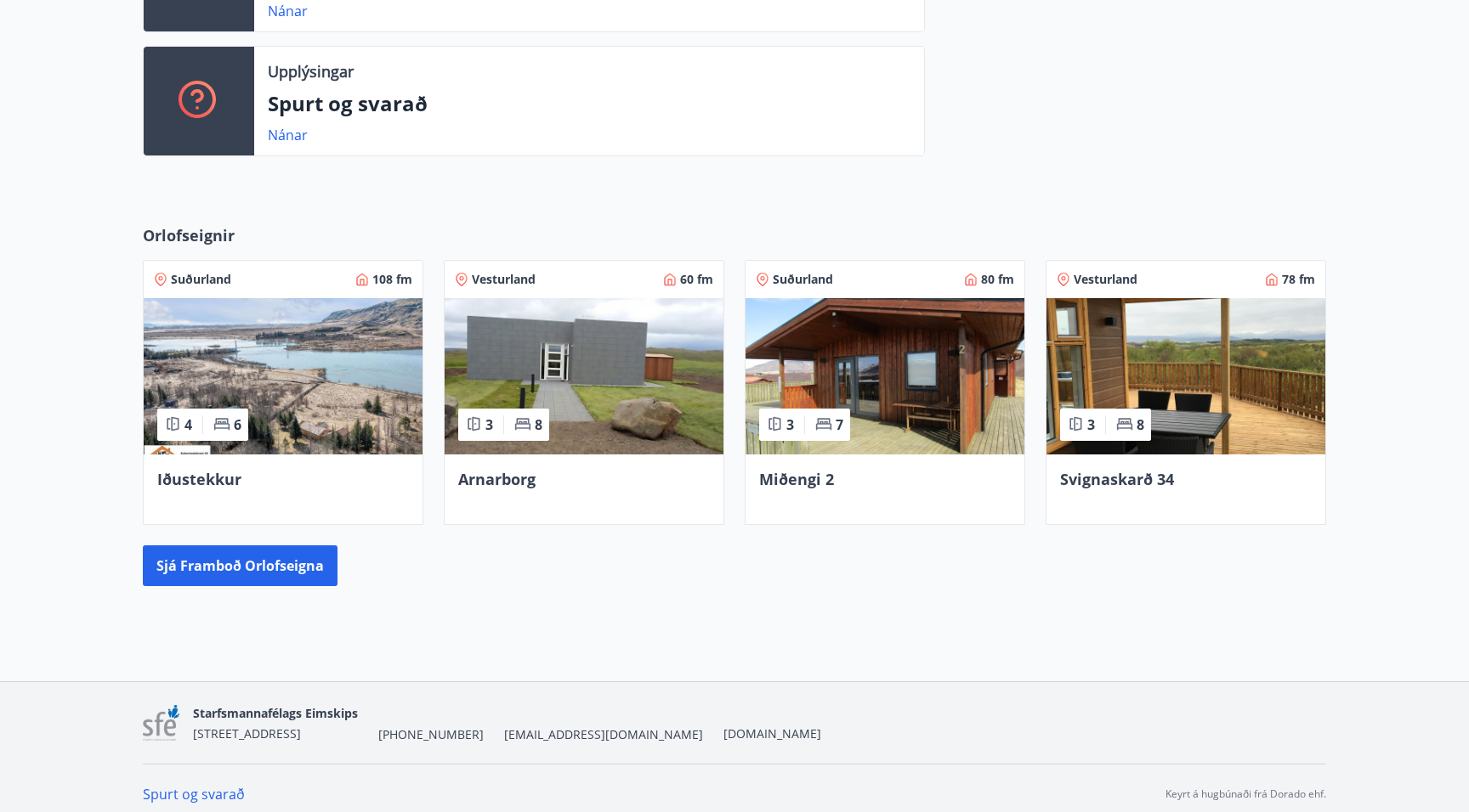
scroll to position [568, 0]
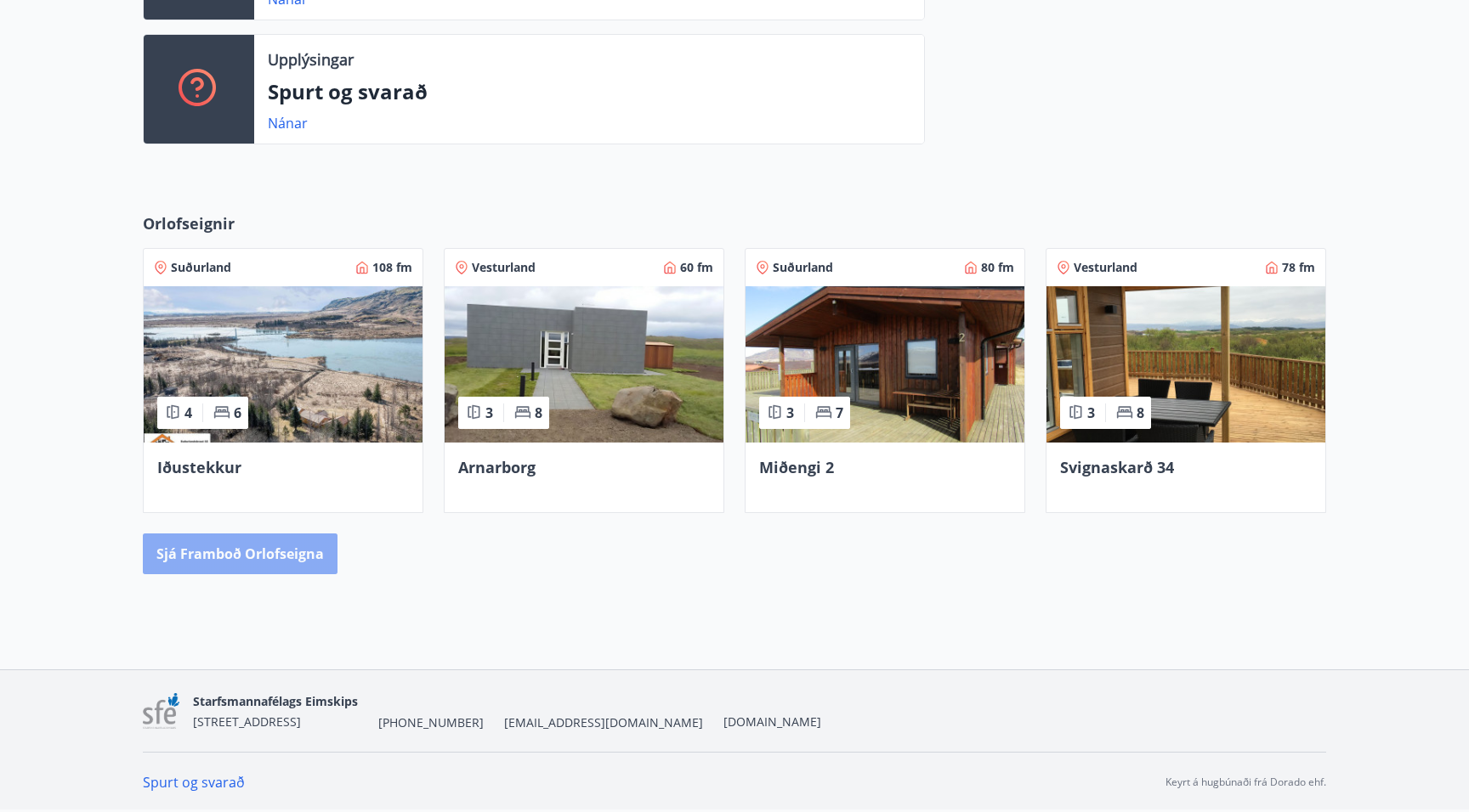
click at [247, 562] on button "Sjá framboð orlofseigna" at bounding box center [239, 554] width 195 height 41
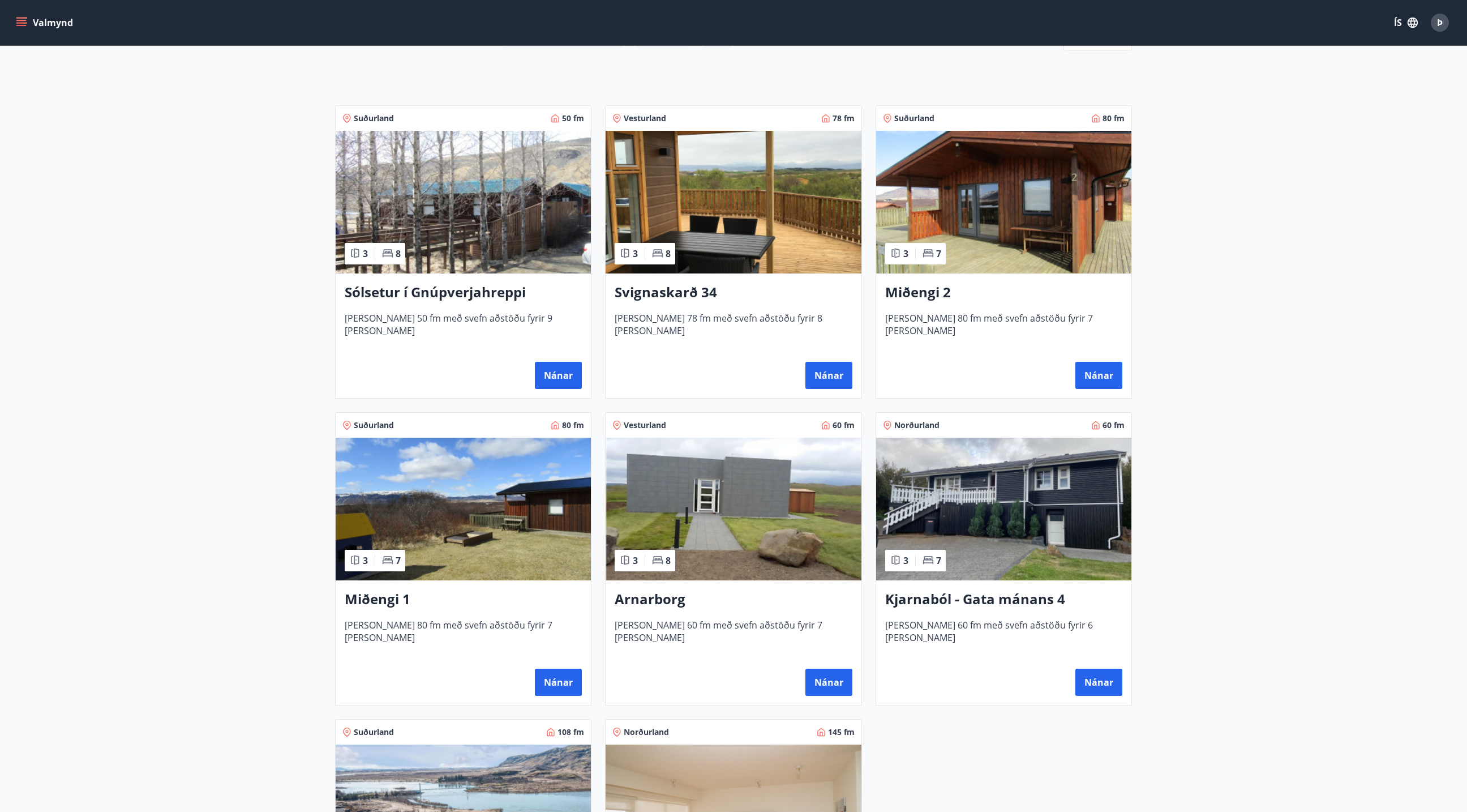
scroll to position [173, 0]
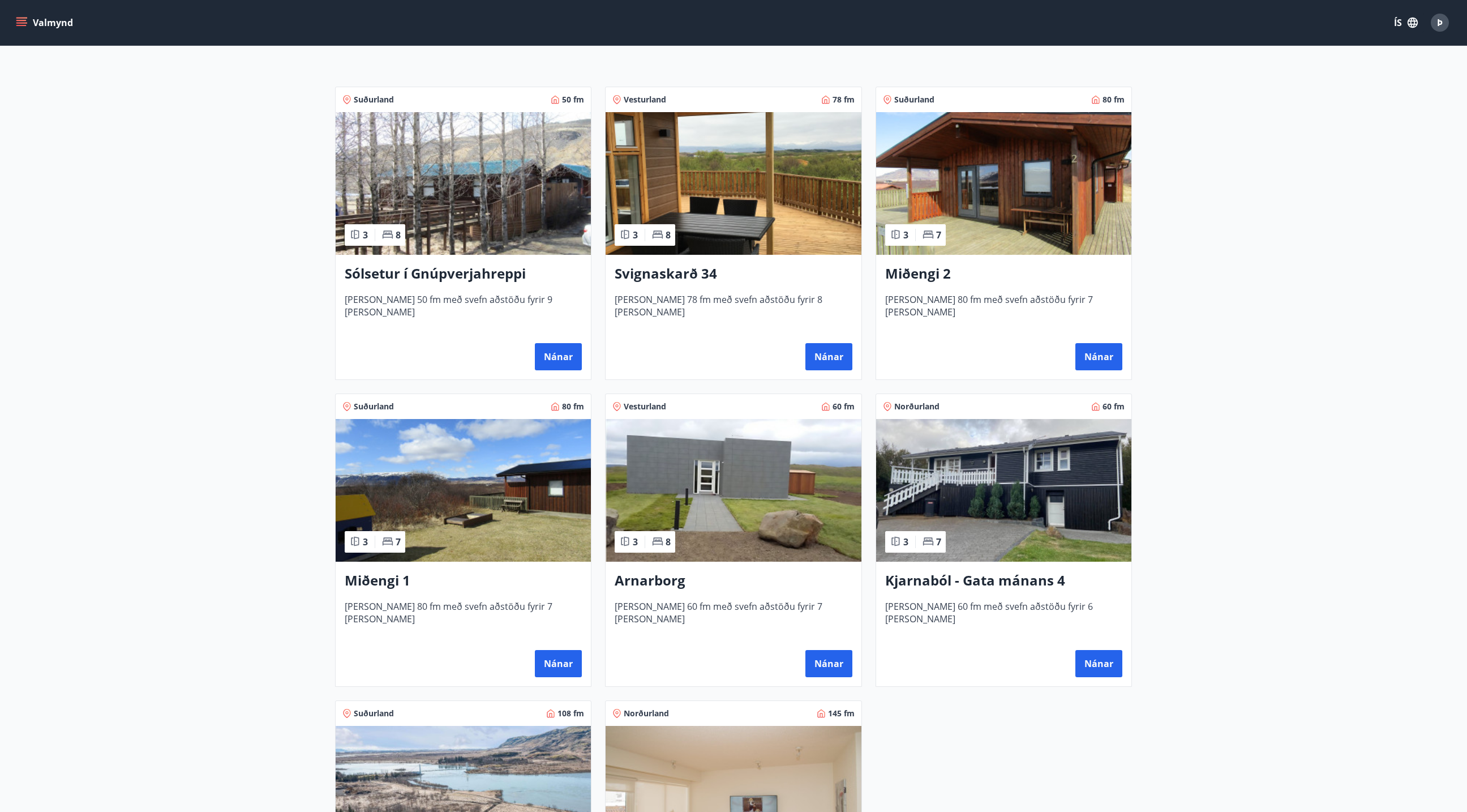
click at [718, 483] on img at bounding box center [733, 490] width 255 height 142
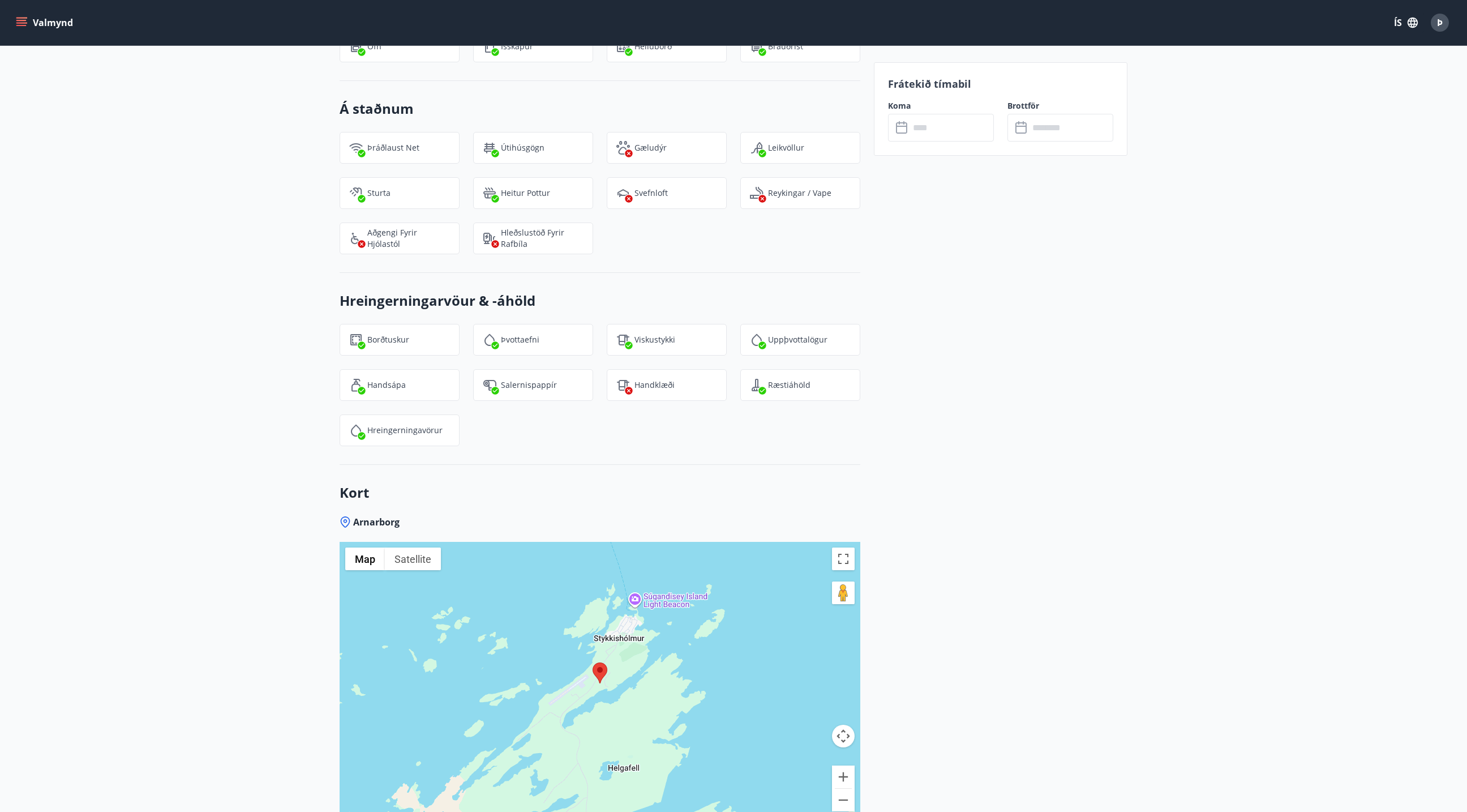
scroll to position [1378, 0]
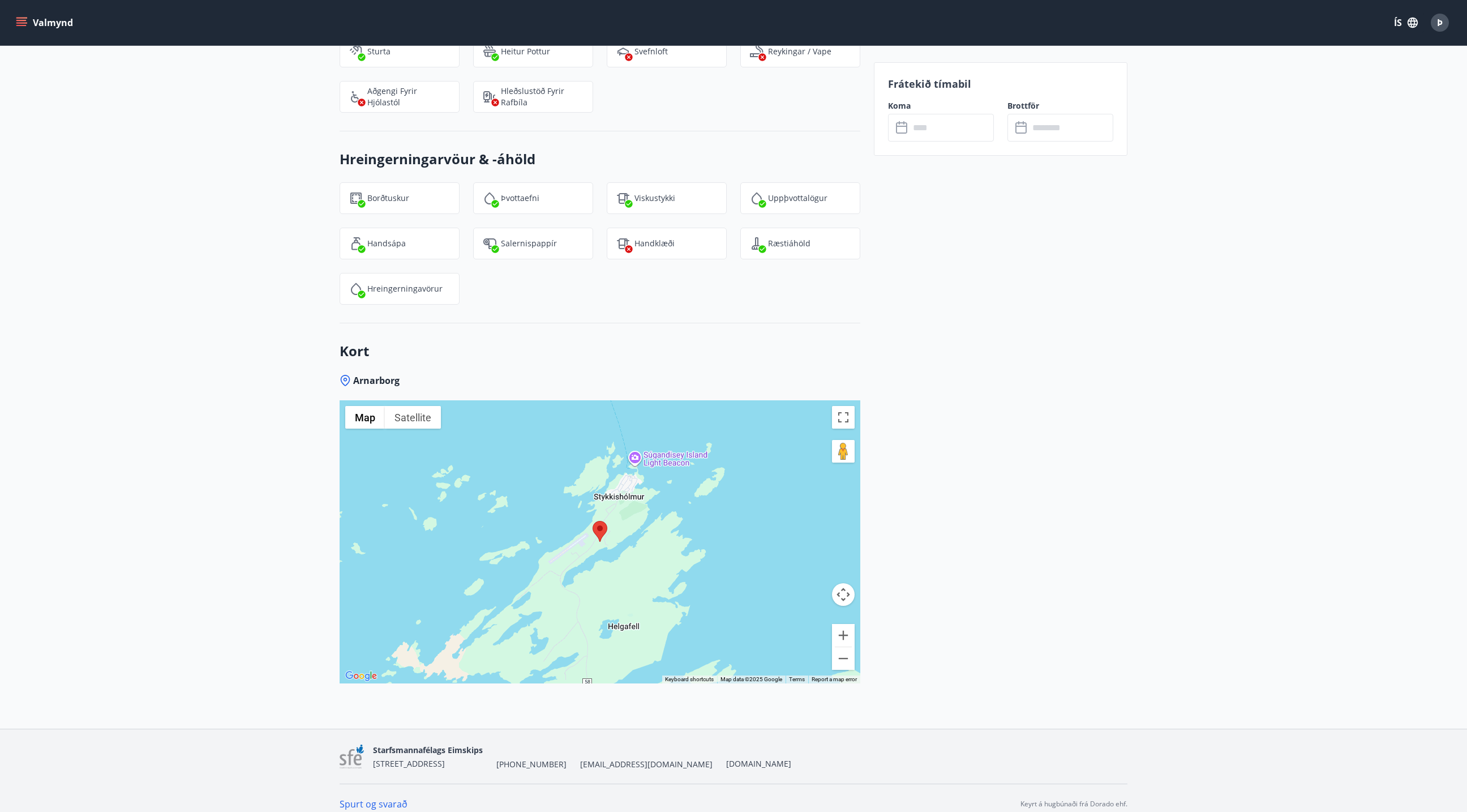
click at [642, 540] on div at bounding box center [600, 541] width 521 height 283
click at [851, 406] on button "Toggle fullscreen view" at bounding box center [844, 417] width 23 height 23
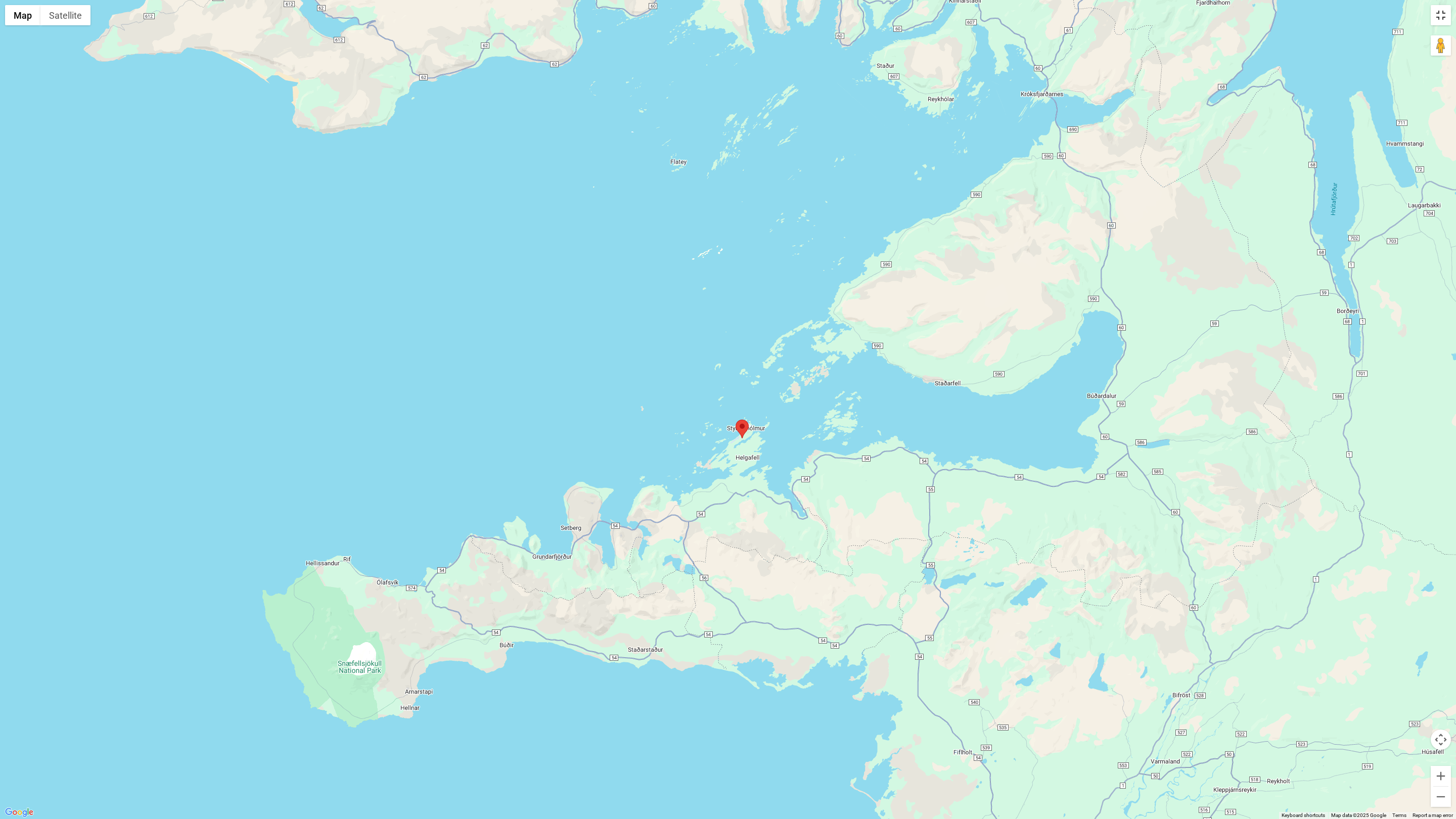
click at [881, 23] on button "Toggle fullscreen view" at bounding box center [1441, 15] width 20 height 20
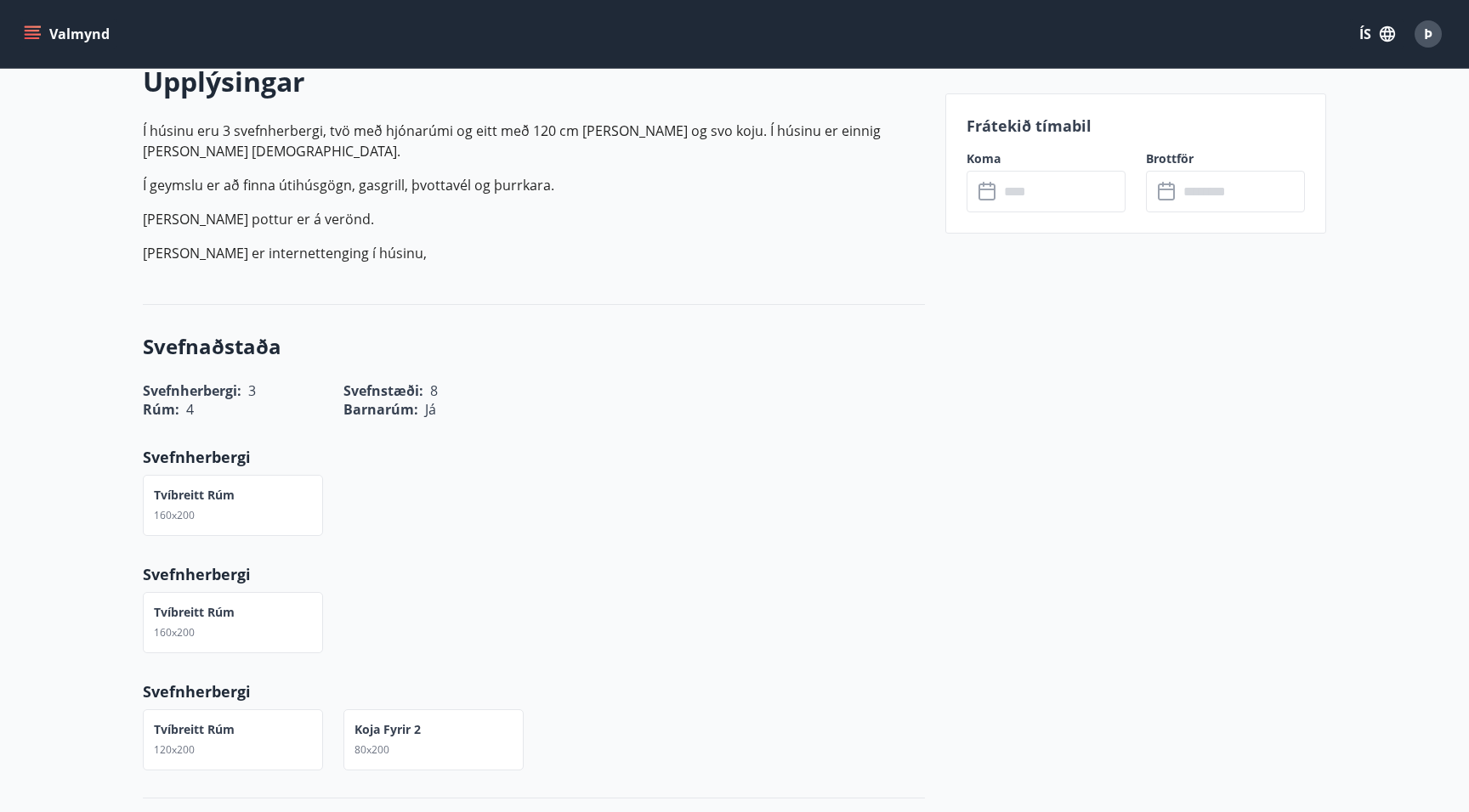
scroll to position [510, 0]
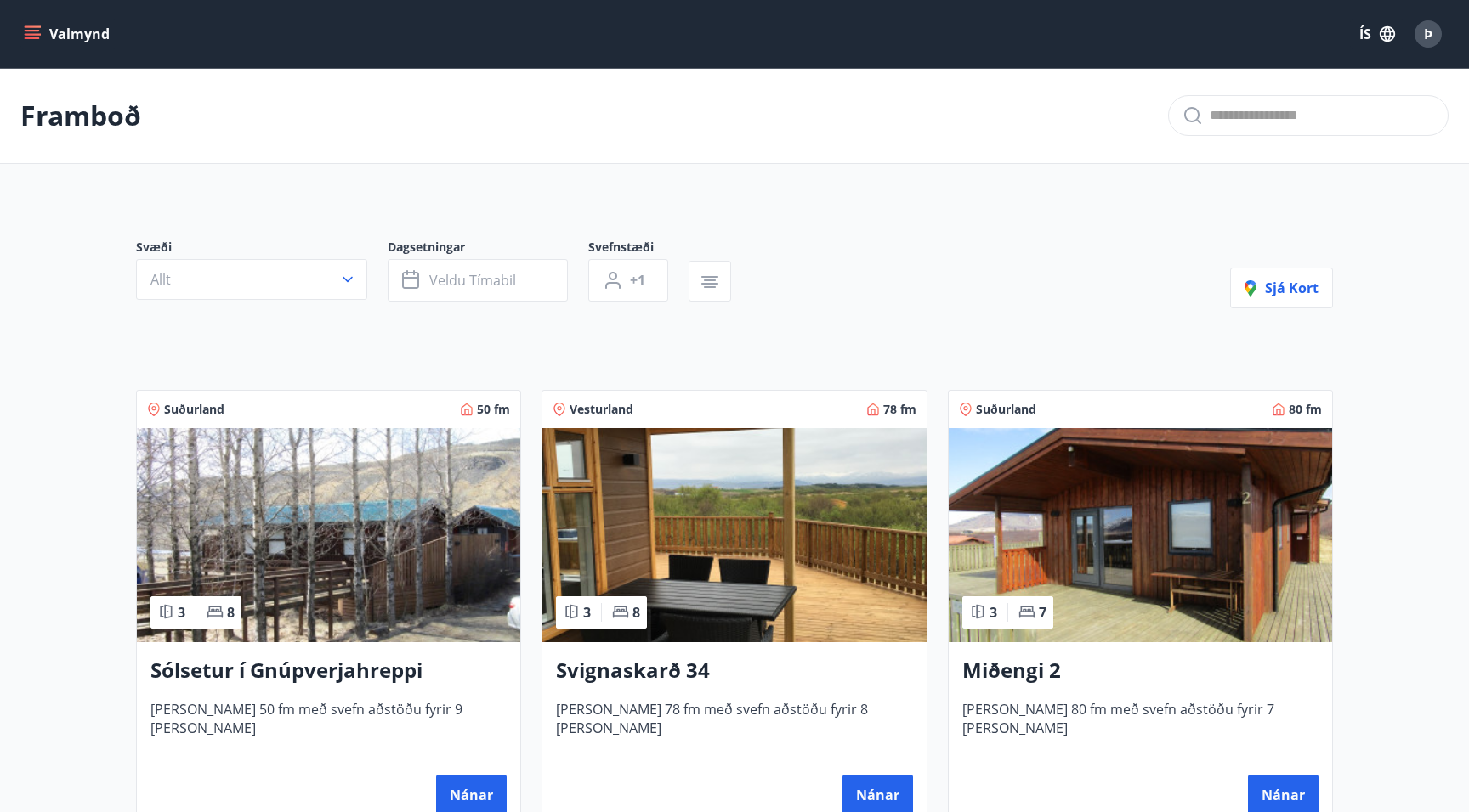
click at [52, 30] on button "Valmynd" at bounding box center [67, 34] width 96 height 30
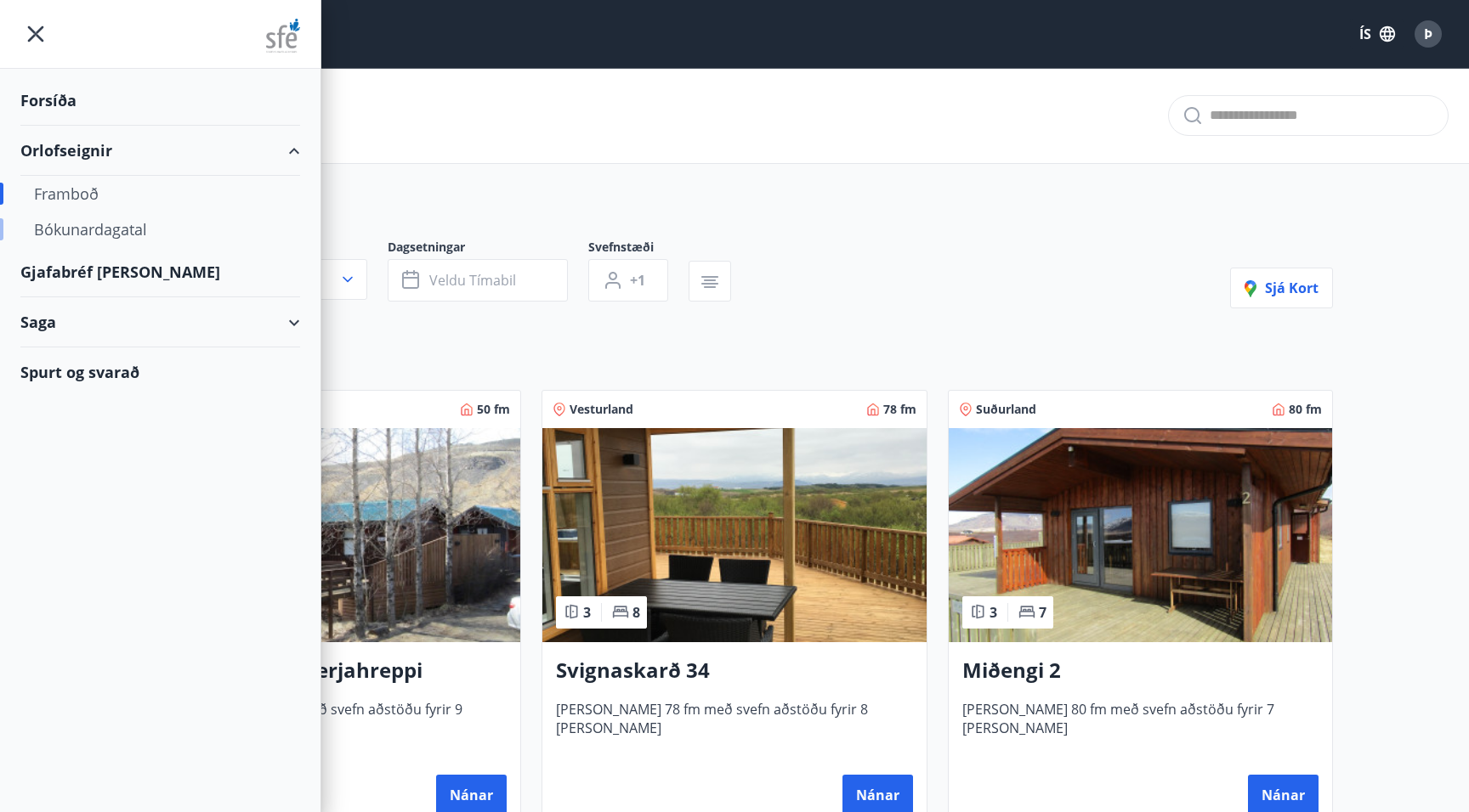
click at [78, 230] on div "Bókunardagatal" at bounding box center [161, 230] width 253 height 36
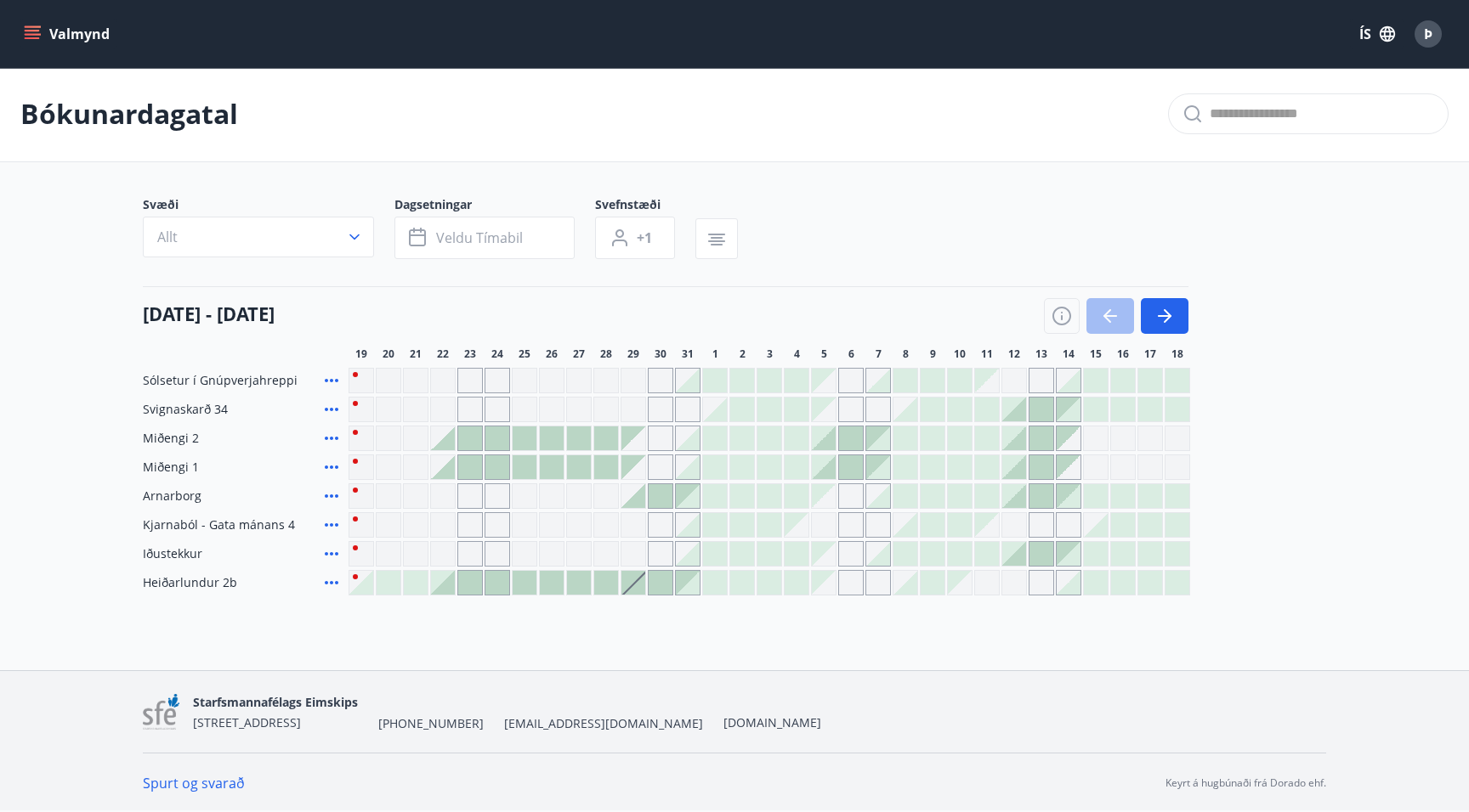
scroll to position [3, 0]
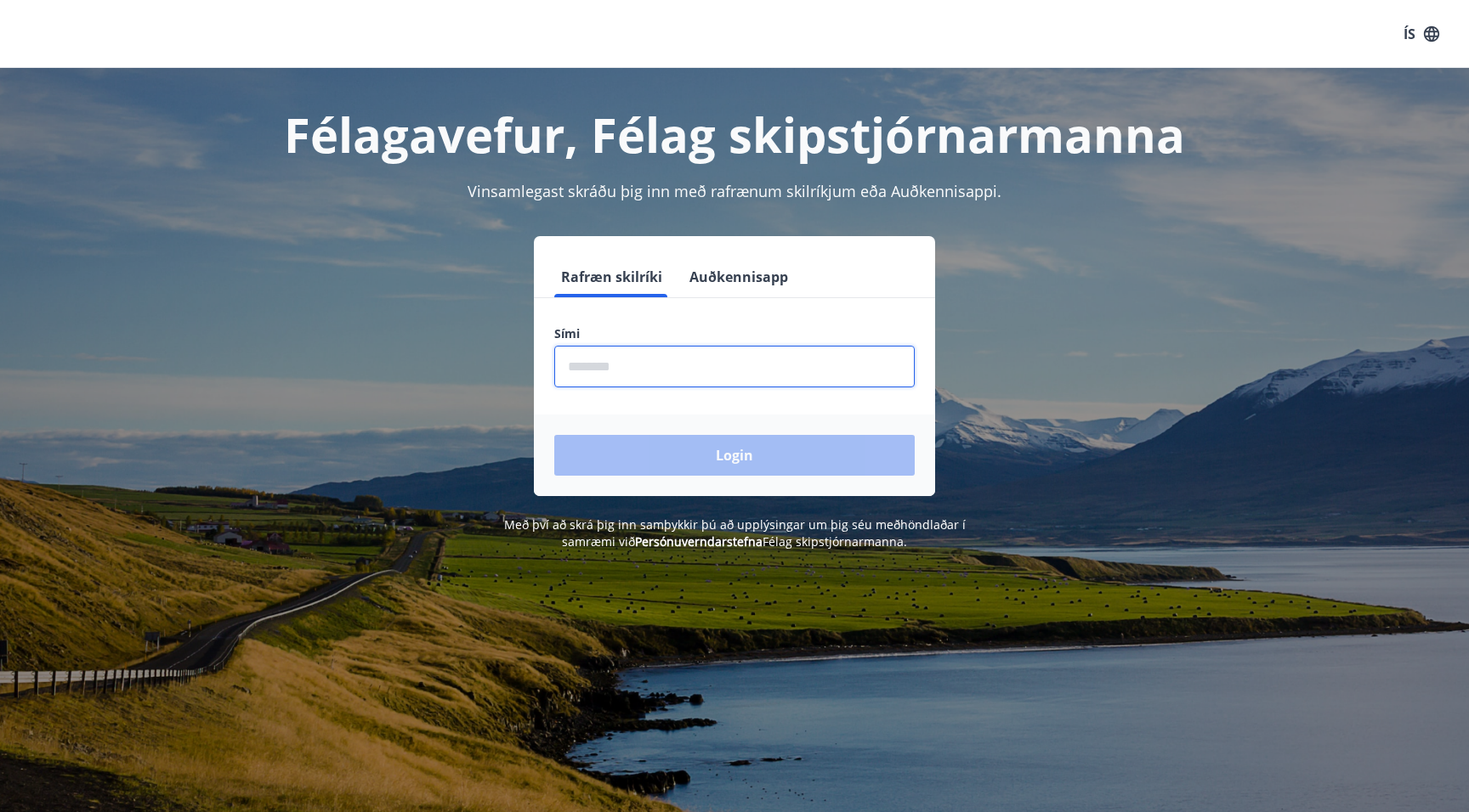
click at [682, 369] on input "phone" at bounding box center [734, 367] width 360 height 42
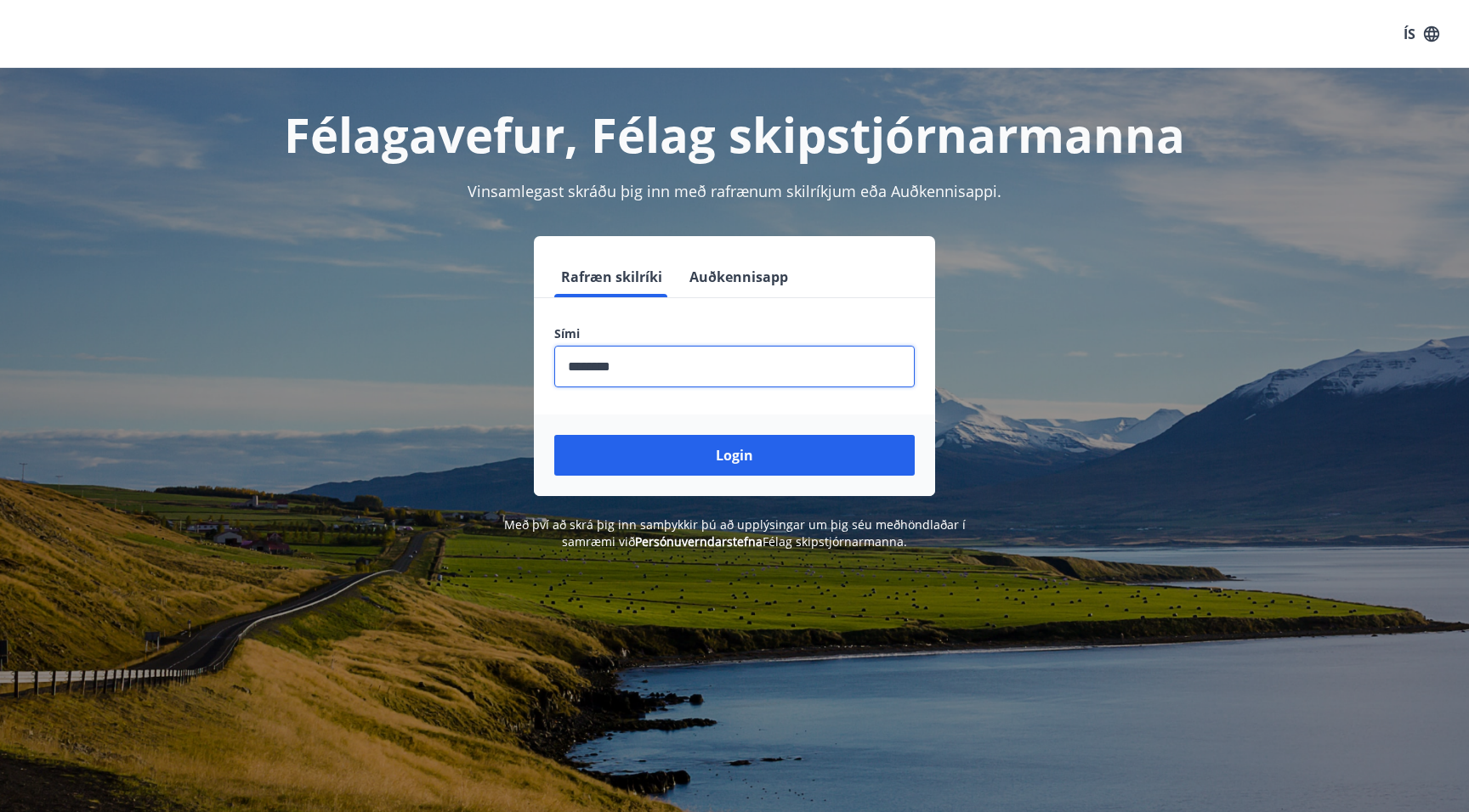
type input "********"
click at [554, 435] on button "Login" at bounding box center [734, 455] width 360 height 41
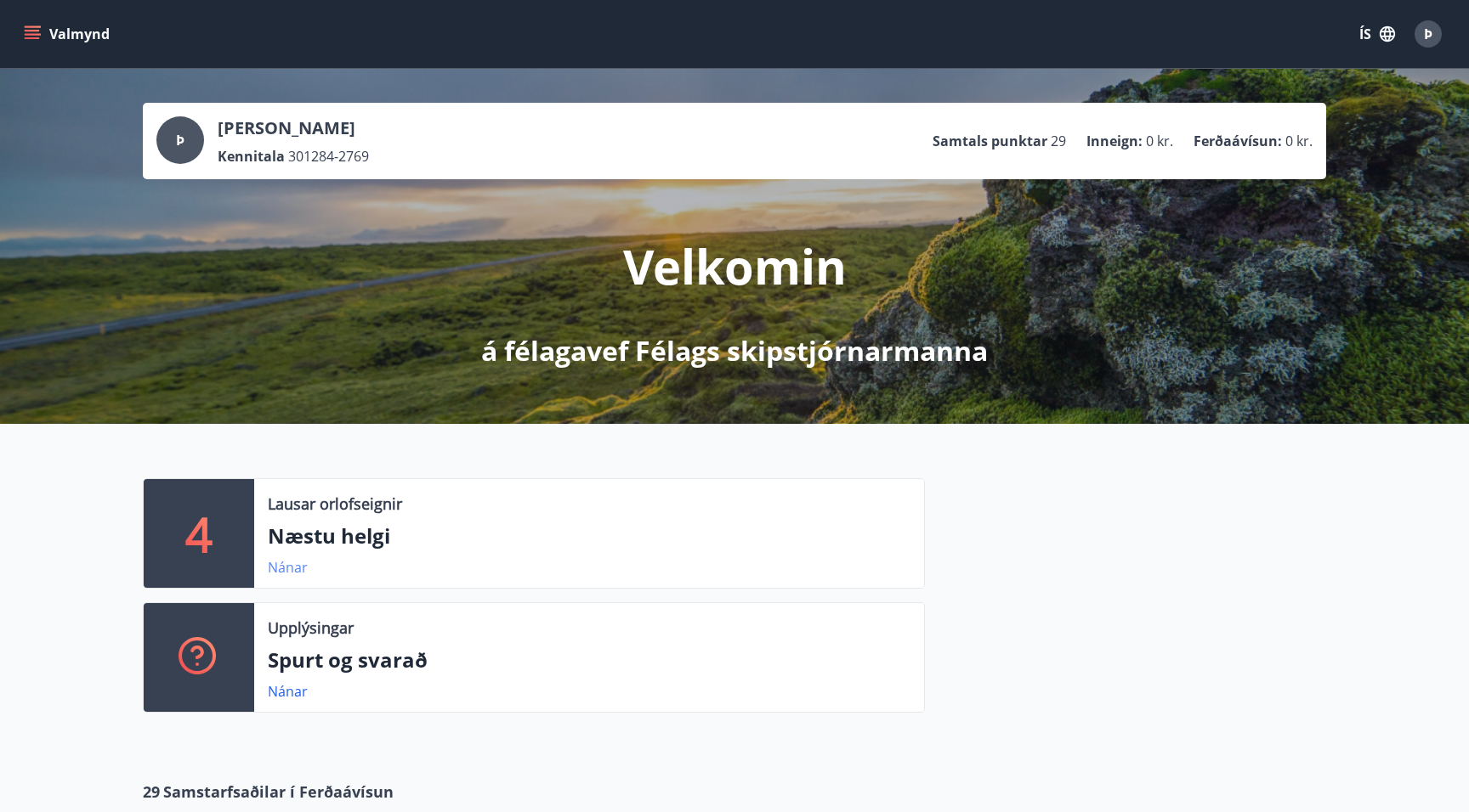
click at [283, 566] on link "Nánar" at bounding box center [288, 568] width 40 height 19
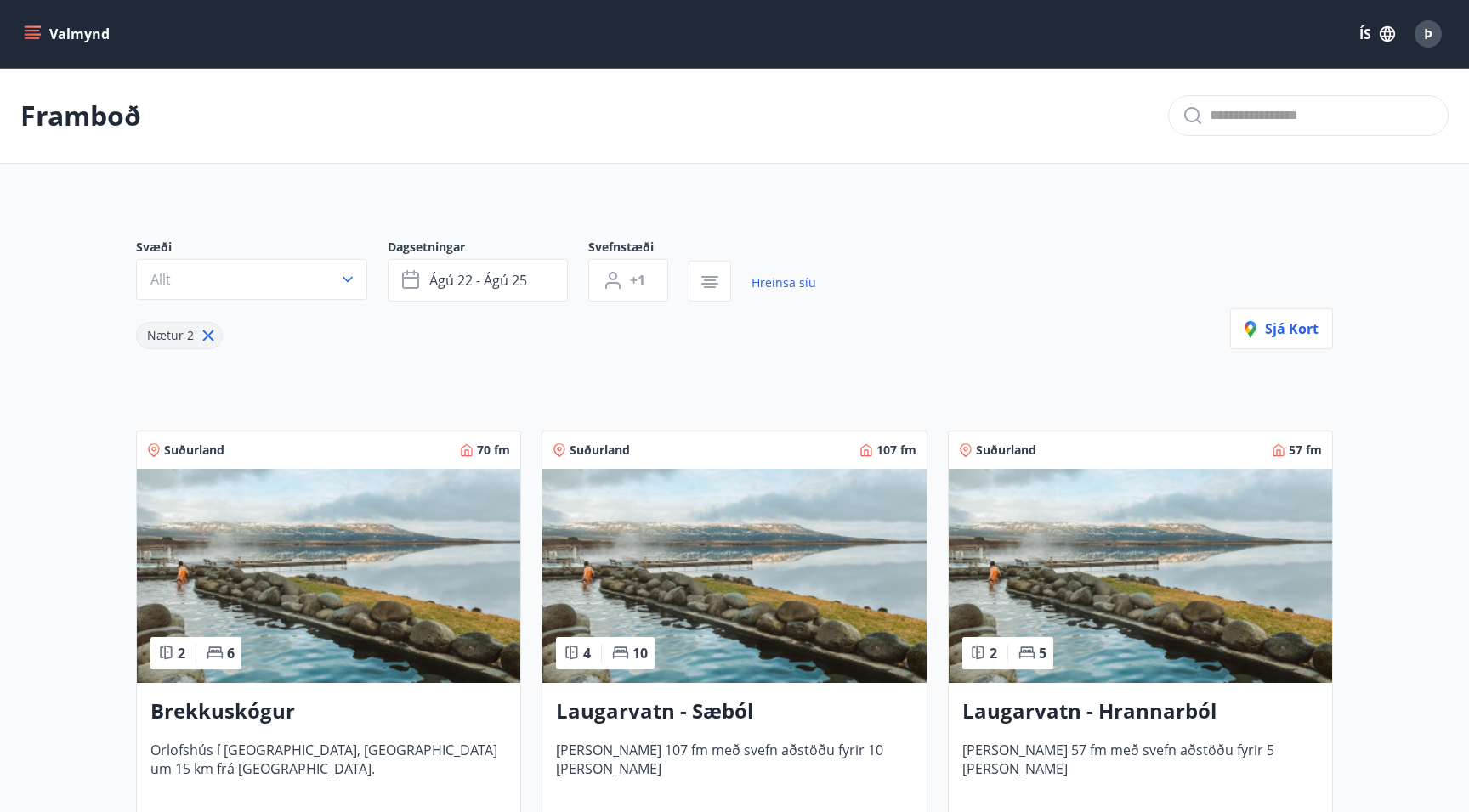
click at [202, 335] on icon at bounding box center [208, 335] width 19 height 19
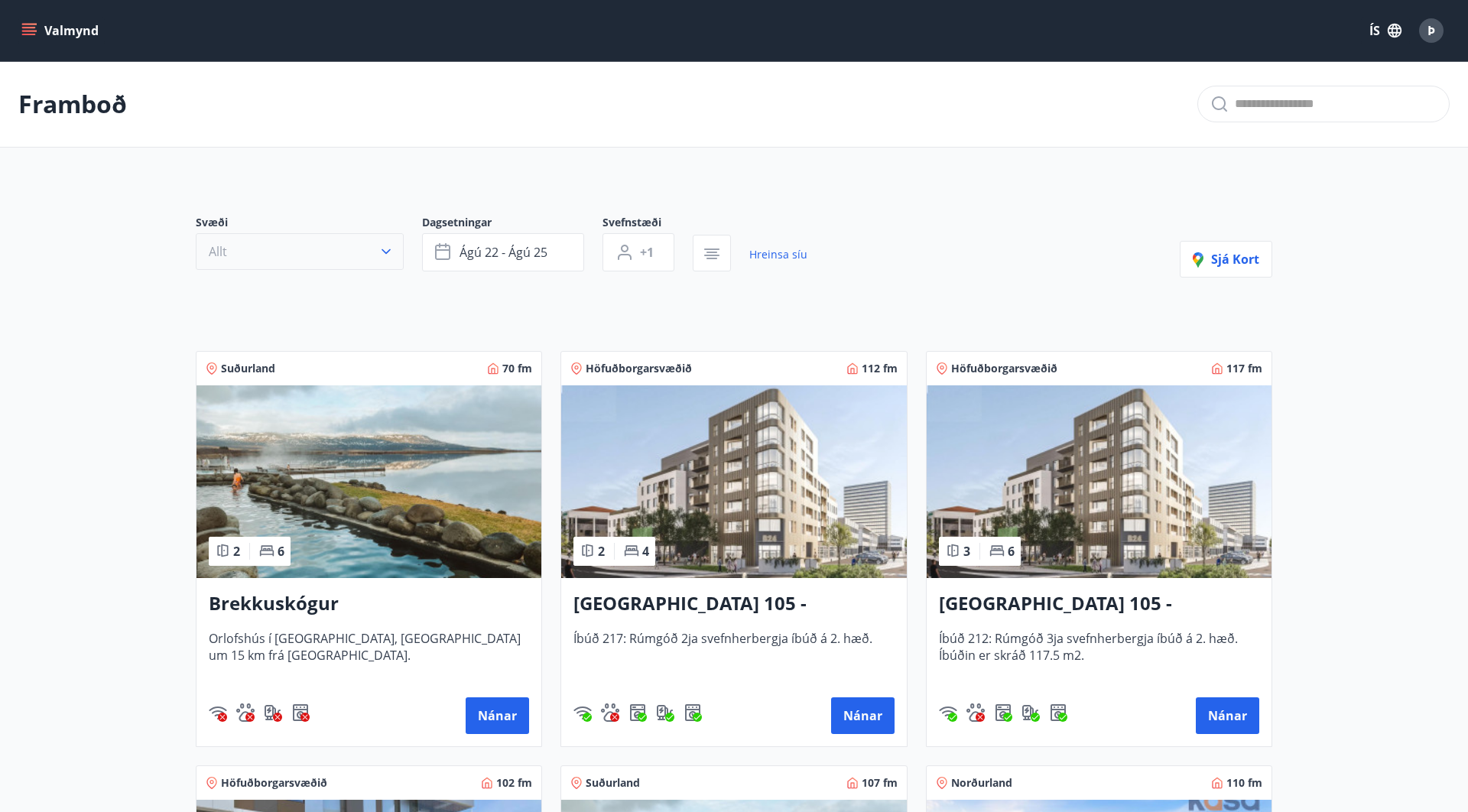
click at [337, 262] on button "Allt" at bounding box center [299, 251] width 208 height 37
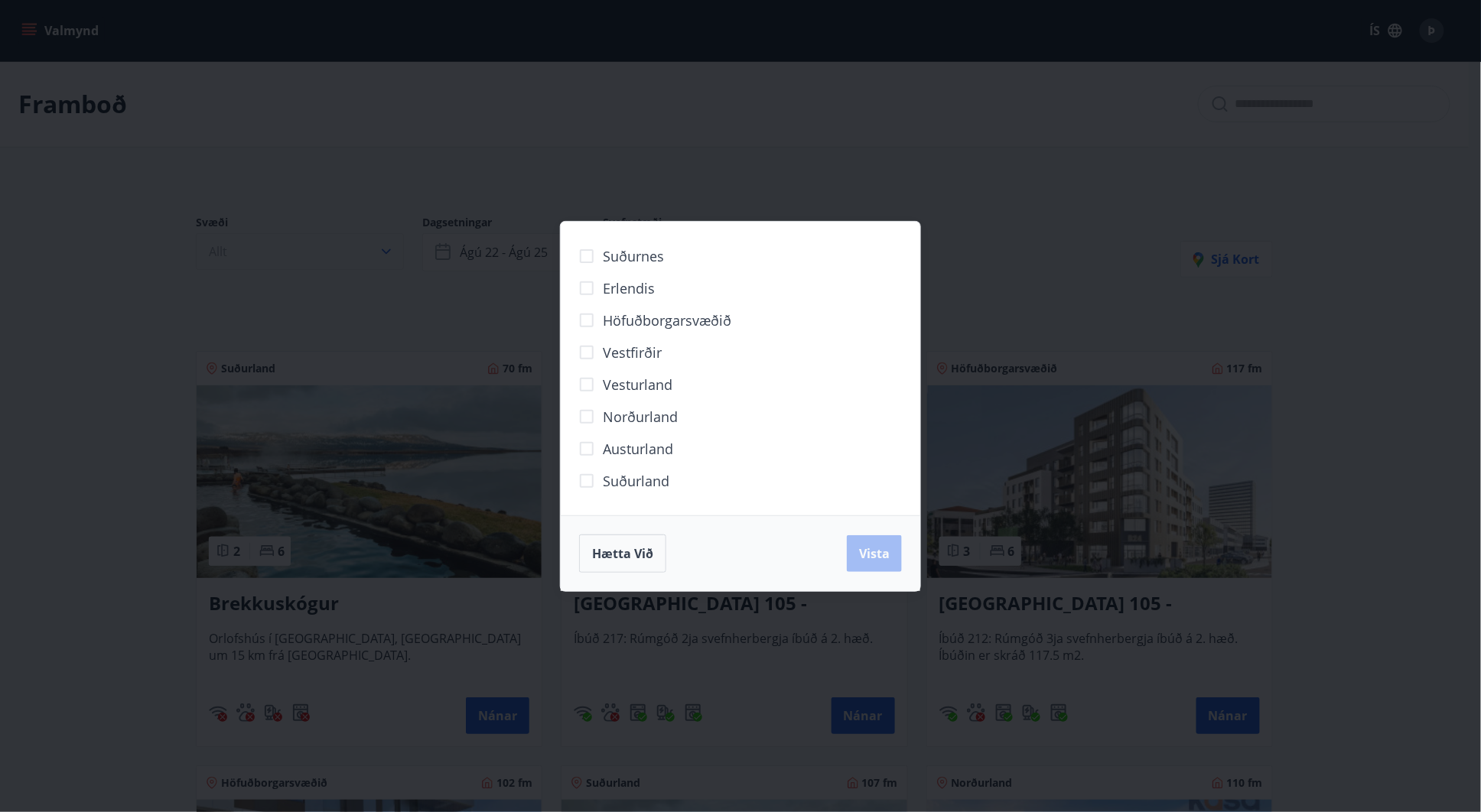
click at [337, 262] on div "Suðurnes Erlendis Höfuðborgarsvæðið [GEOGRAPHIC_DATA] [GEOGRAPHIC_DATA] [GEOGRA…" at bounding box center [740, 406] width 1481 height 812
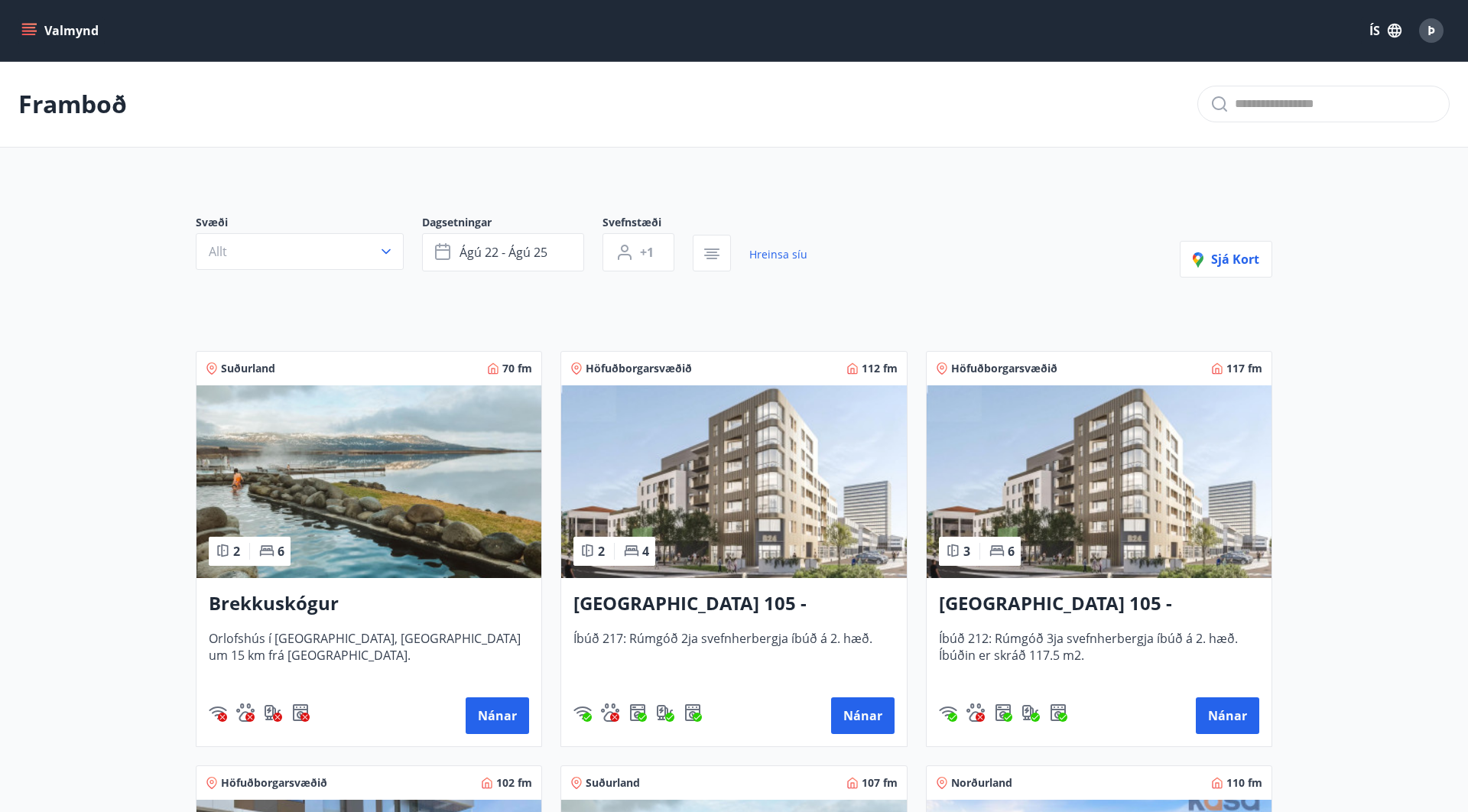
click at [85, 35] on button "Valmynd" at bounding box center [61, 31] width 86 height 27
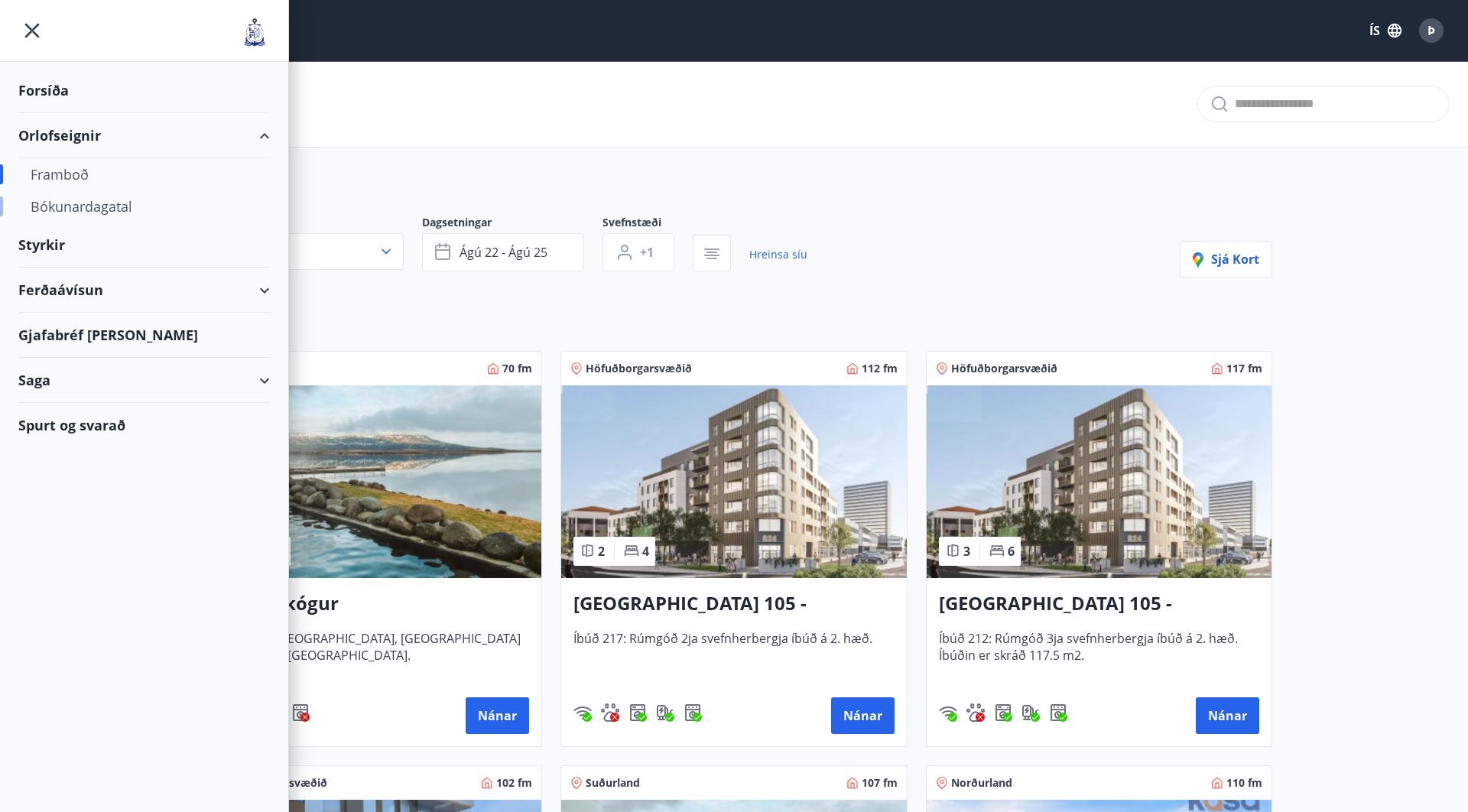
click at [91, 215] on div "Bókunardagatal" at bounding box center [144, 207] width 227 height 32
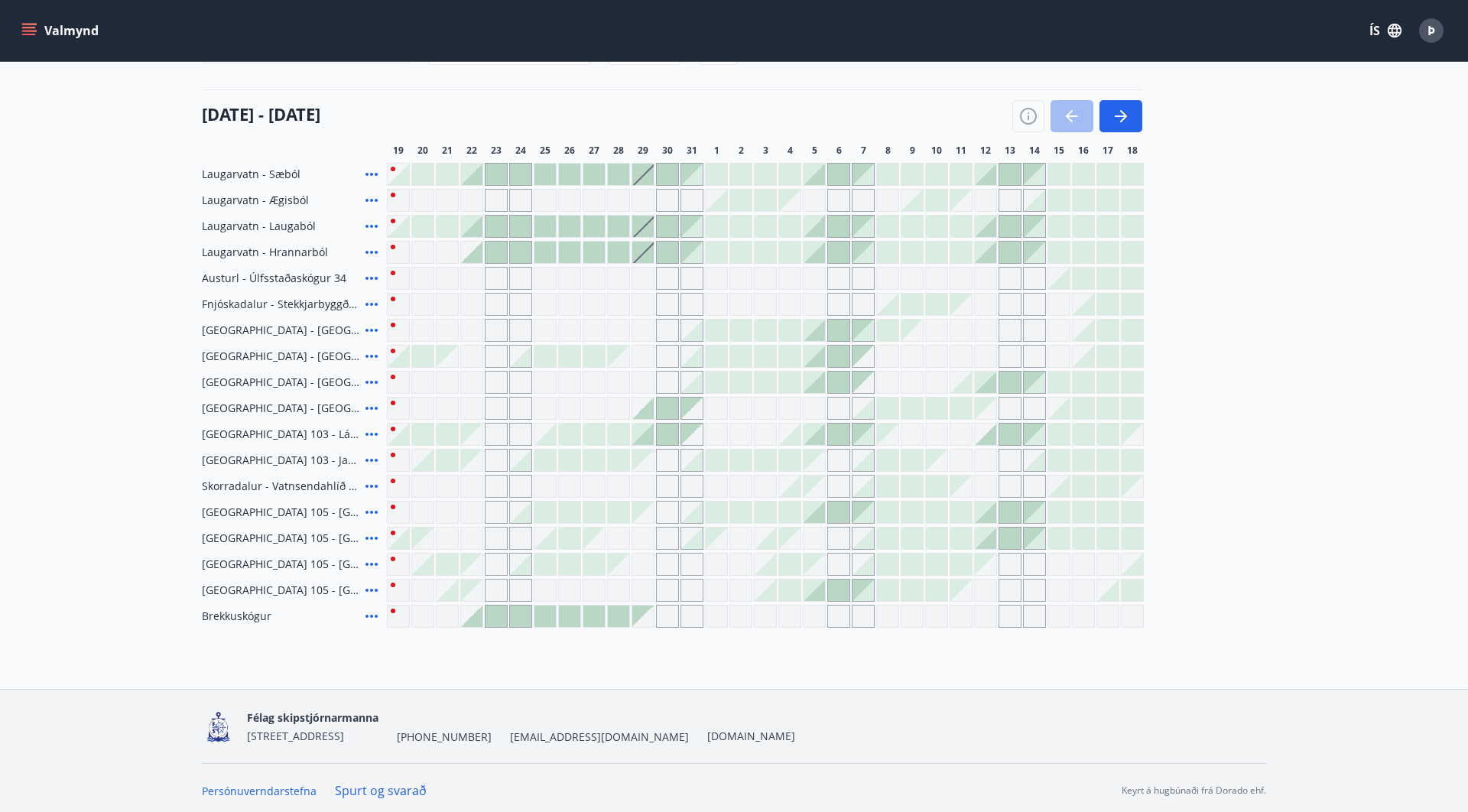
scroll to position [174, 0]
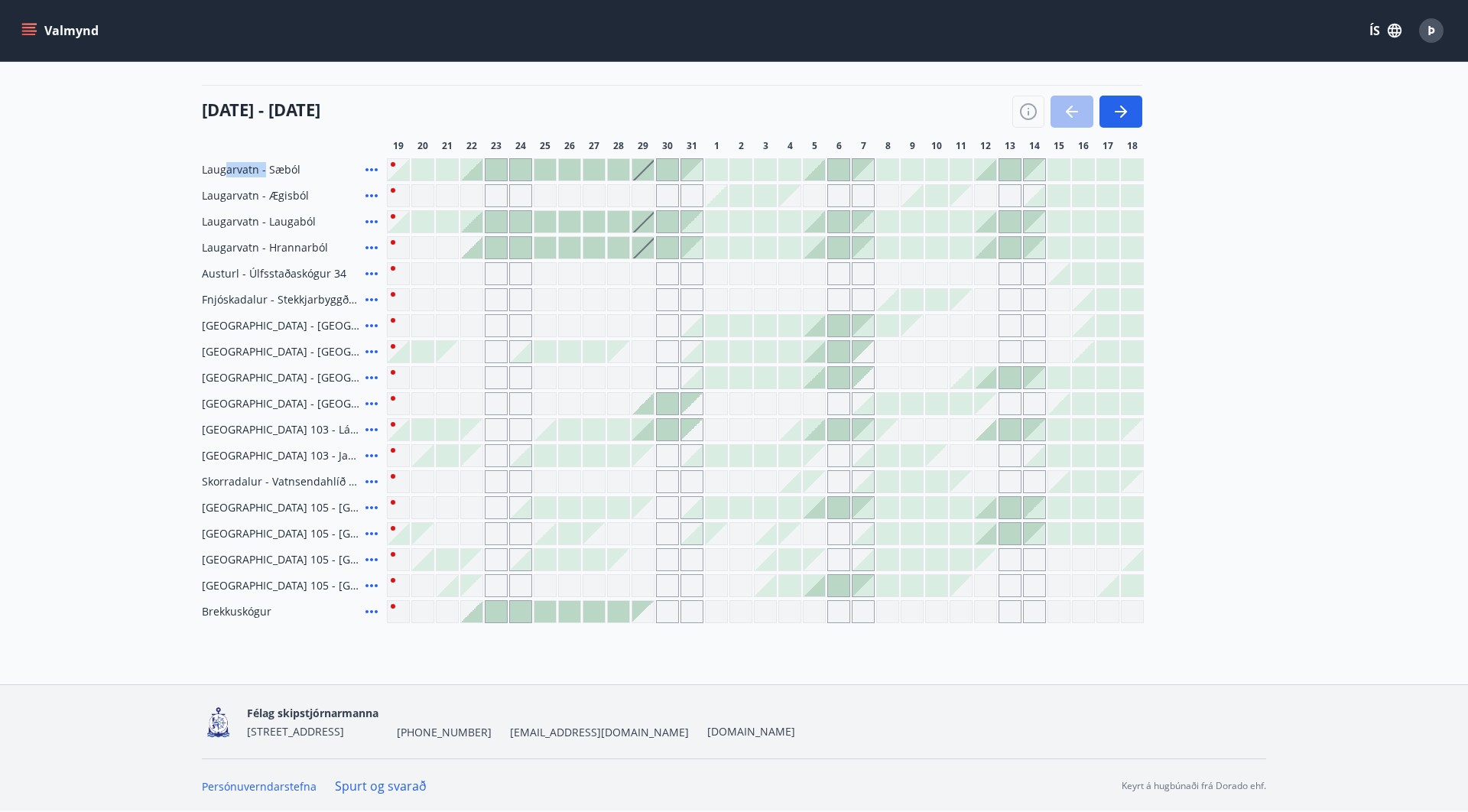
drag, startPoint x: 224, startPoint y: 173, endPoint x: 263, endPoint y: 178, distance: 39.3
click at [263, 178] on div "Laugarvatn - Sæból" at bounding box center [291, 169] width 179 height 23
click at [252, 193] on span "Laugarvatn - Ægisból" at bounding box center [255, 196] width 107 height 15
